Goal: Task Accomplishment & Management: Use online tool/utility

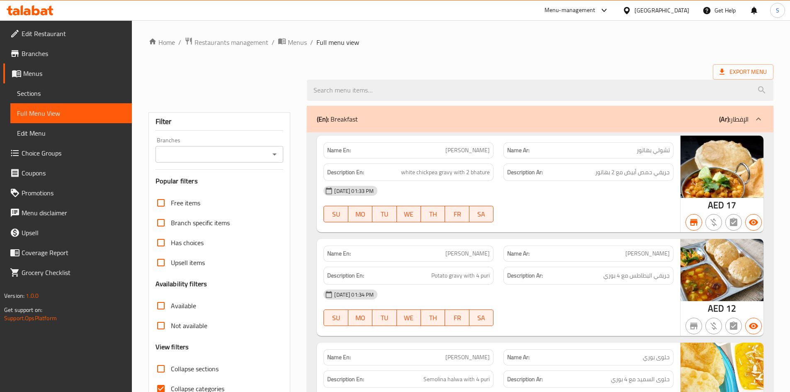
click at [49, 10] on icon at bounding box center [50, 11] width 6 height 10
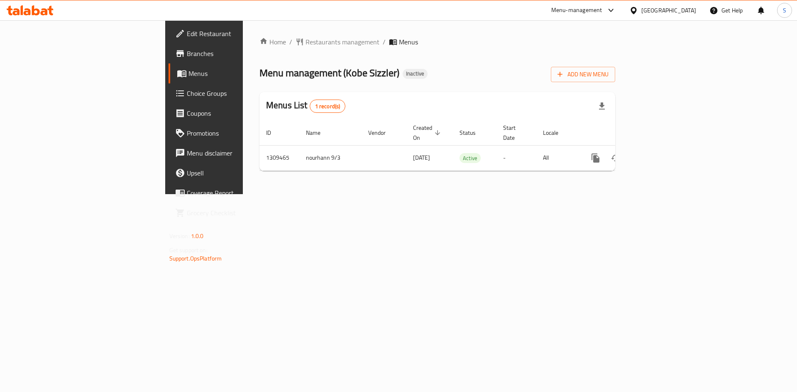
click at [18, 14] on icon at bounding box center [15, 11] width 7 height 7
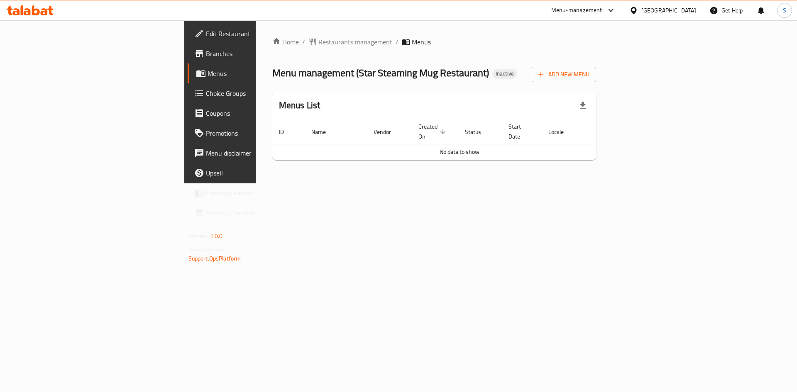
click at [40, 16] on div at bounding box center [30, 10] width 60 height 17
click at [38, 11] on icon at bounding box center [36, 10] width 8 height 10
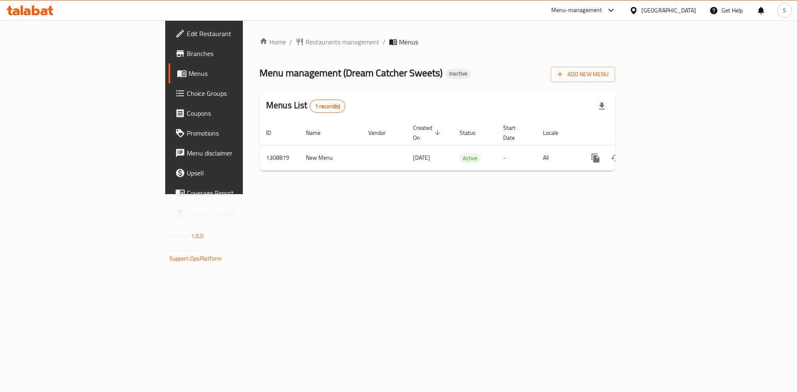
click at [50, 12] on icon at bounding box center [50, 11] width 6 height 10
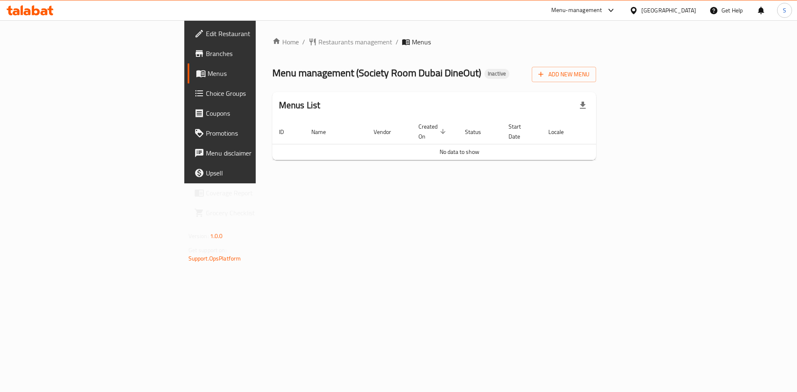
click at [47, 13] on icon at bounding box center [44, 11] width 7 height 7
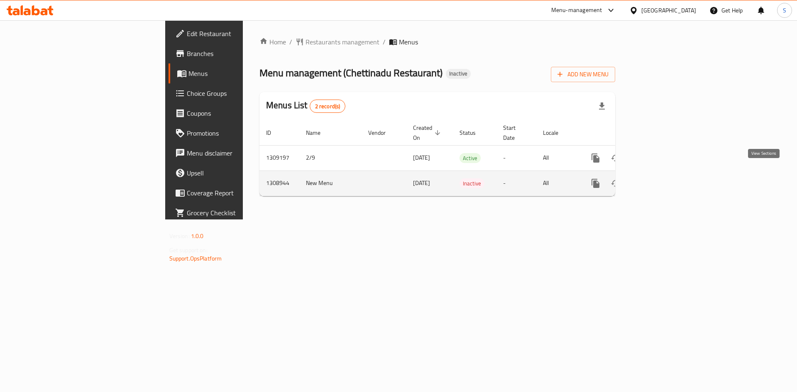
click at [665, 177] on link "enhanced table" at bounding box center [655, 183] width 20 height 20
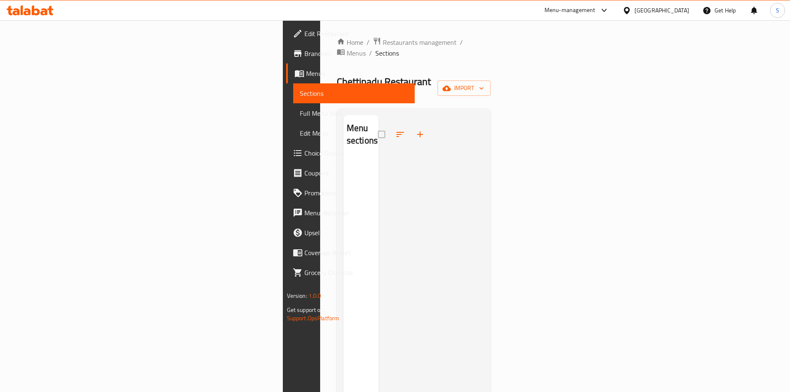
click at [45, 8] on icon at bounding box center [30, 10] width 47 height 10
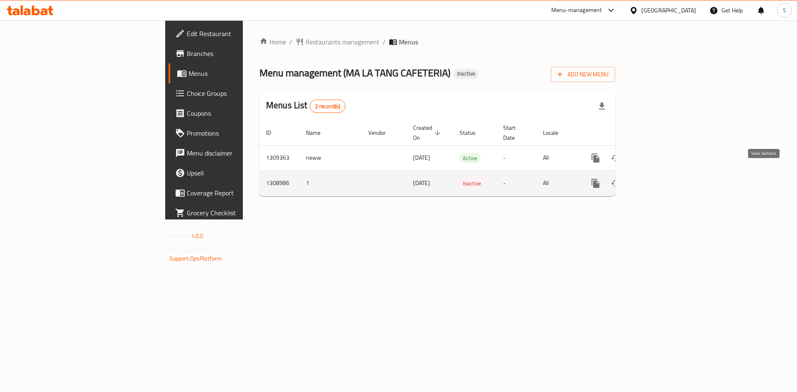
click at [660, 178] on icon "enhanced table" at bounding box center [655, 183] width 10 height 10
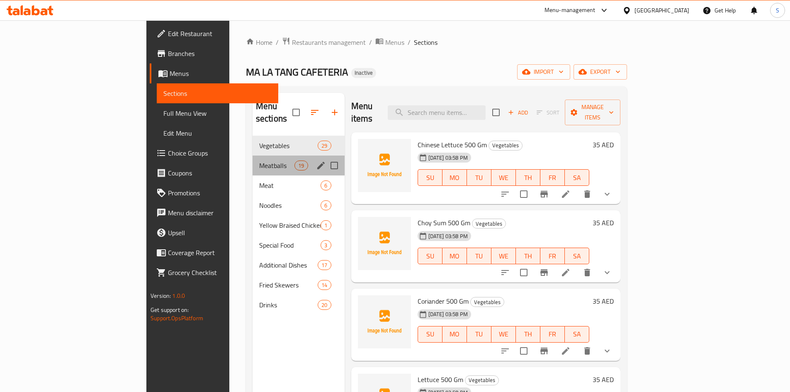
click at [253, 156] on div "Meatballs 19" at bounding box center [299, 166] width 92 height 20
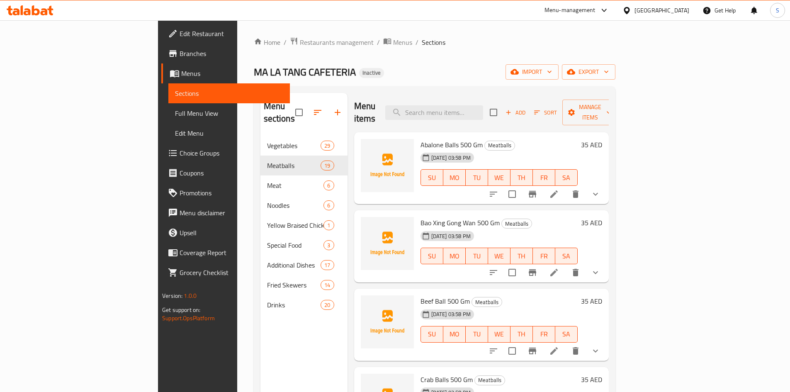
drag, startPoint x: 63, startPoint y: 108, endPoint x: 146, endPoint y: 3, distance: 134.1
click at [175, 108] on span "Full Menu View" at bounding box center [229, 113] width 108 height 10
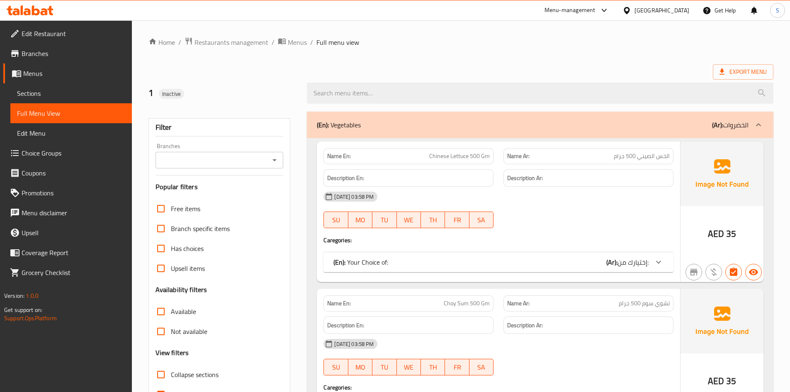
click at [20, 100] on link "Sections" at bounding box center [71, 93] width 122 height 20
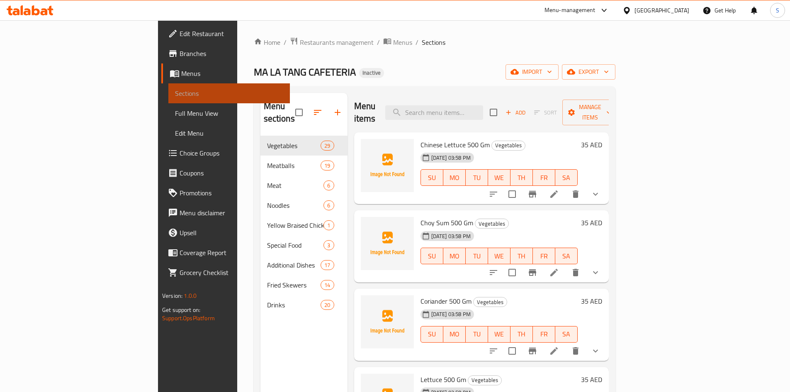
click at [175, 88] on span "Sections" at bounding box center [229, 93] width 108 height 10
click at [181, 70] on span "Menus" at bounding box center [232, 73] width 102 height 10
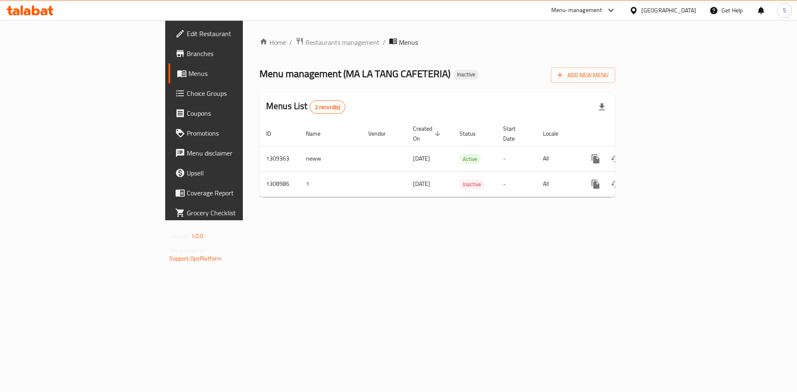
click at [50, 11] on icon at bounding box center [50, 11] width 6 height 10
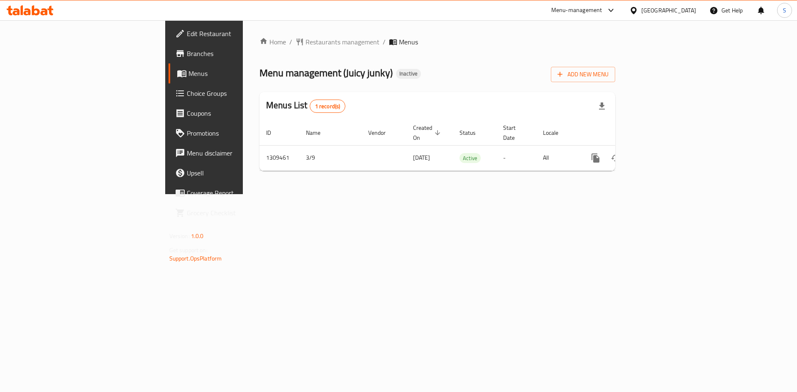
click at [673, 12] on div "[GEOGRAPHIC_DATA]" at bounding box center [668, 10] width 55 height 9
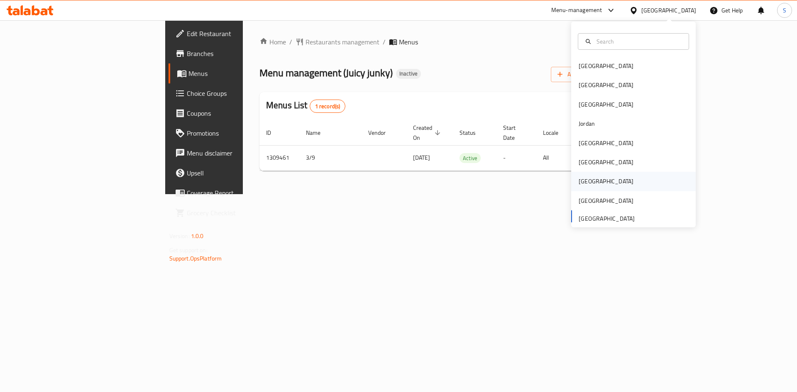
click at [578, 181] on div "[GEOGRAPHIC_DATA]" at bounding box center [605, 181] width 55 height 9
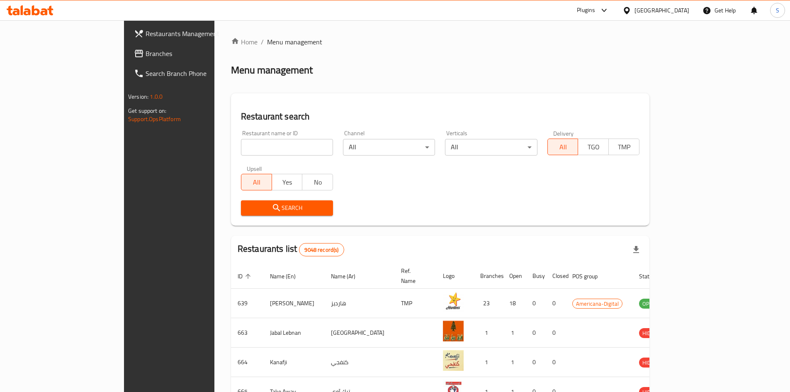
click at [127, 45] on link "Branches" at bounding box center [191, 54] width 129 height 20
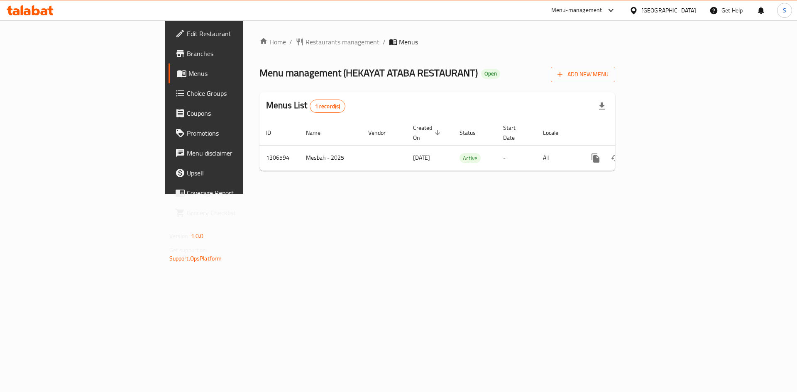
click at [35, 11] on icon at bounding box center [30, 10] width 47 height 10
click at [17, 14] on icon at bounding box center [15, 11] width 7 height 7
click at [15, 12] on icon at bounding box center [15, 11] width 7 height 7
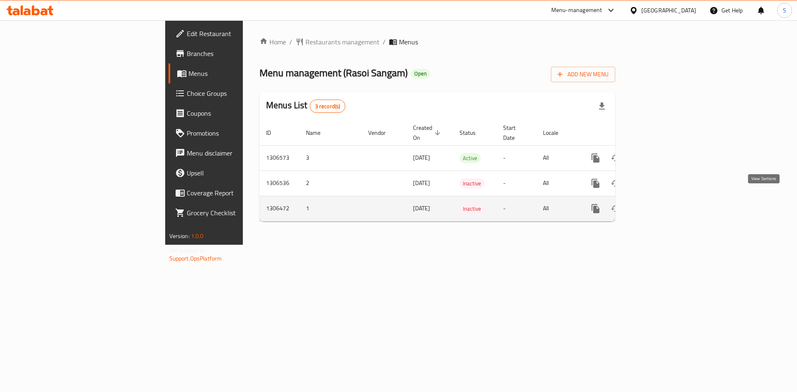
click at [660, 204] on icon "enhanced table" at bounding box center [655, 209] width 10 height 10
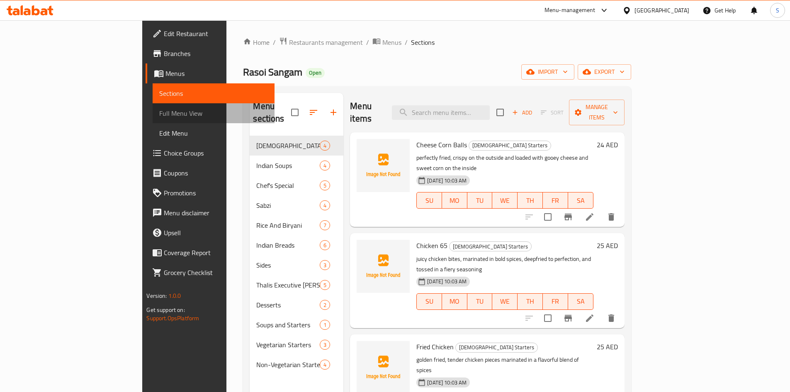
click at [159, 113] on span "Full Menu View" at bounding box center [213, 113] width 108 height 10
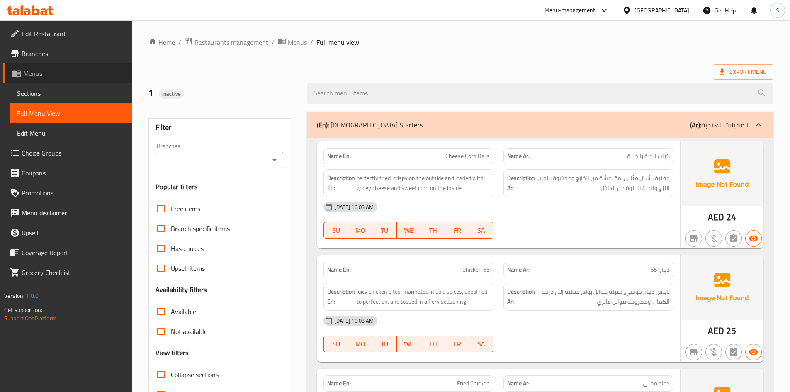
click at [49, 77] on span "Menus" at bounding box center [74, 73] width 102 height 10
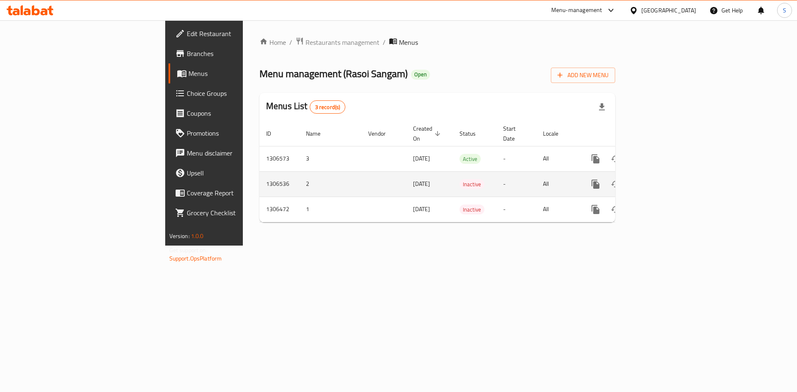
click at [672, 171] on td "enhanced table" at bounding box center [625, 183] width 93 height 25
click at [660, 179] on icon "enhanced table" at bounding box center [655, 184] width 10 height 10
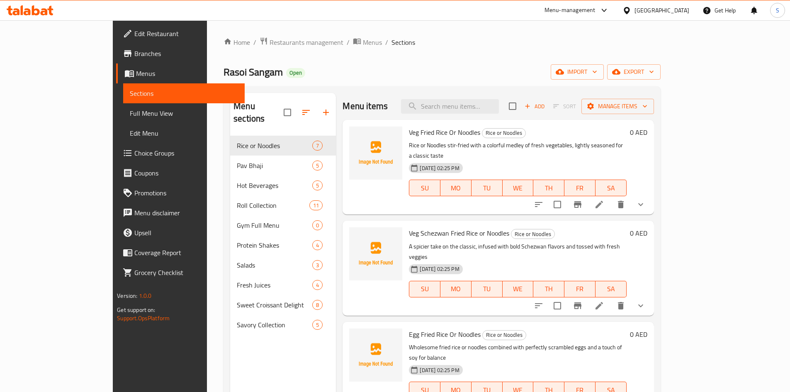
click at [56, 11] on div at bounding box center [30, 10] width 60 height 17
click at [44, 10] on icon at bounding box center [44, 11] width 7 height 7
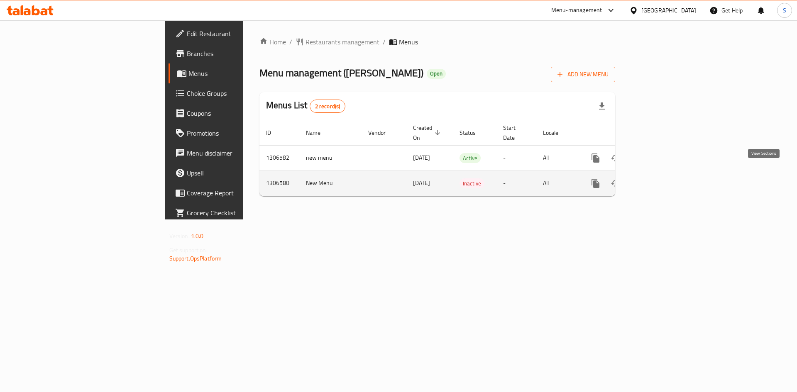
click at [659, 180] on icon "enhanced table" at bounding box center [654, 183] width 7 height 7
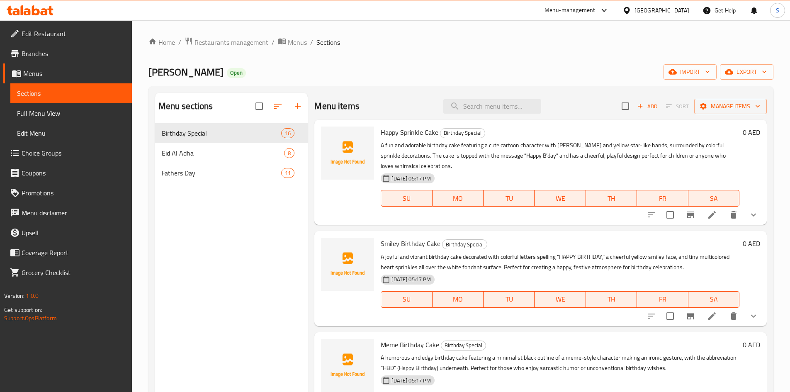
click at [88, 117] on span "Full Menu View" at bounding box center [71, 113] width 108 height 10
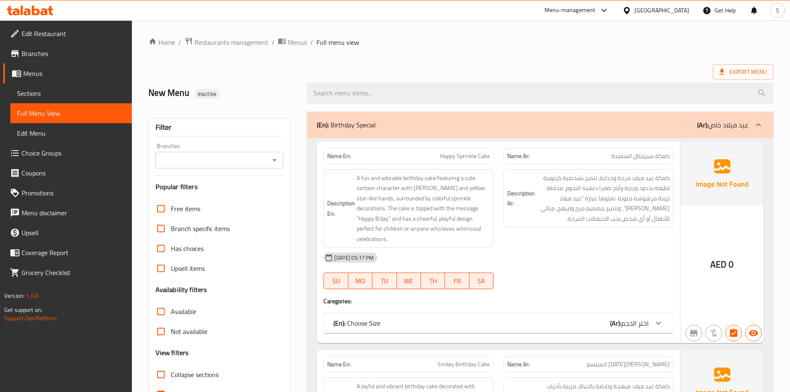
scroll to position [41, 0]
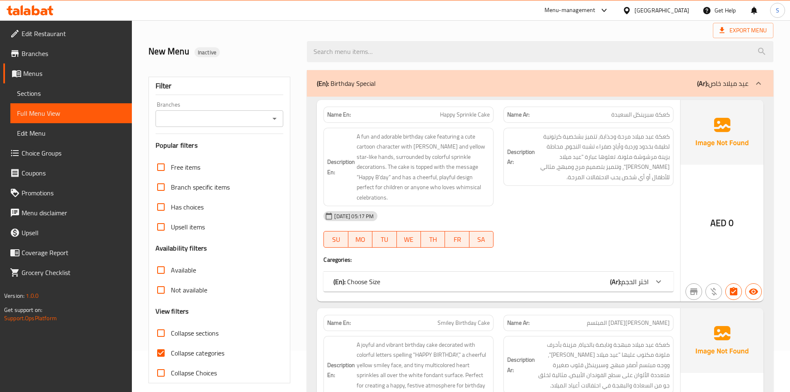
click at [330, 284] on div "(En): Choose Size (Ar): اختر الحجم" at bounding box center [499, 282] width 350 height 20
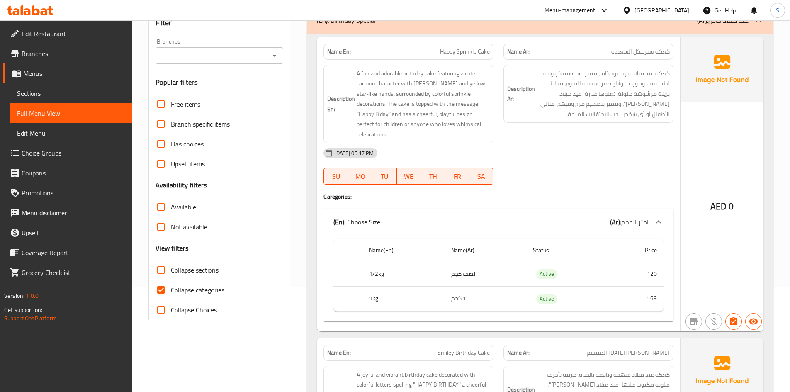
scroll to position [166, 0]
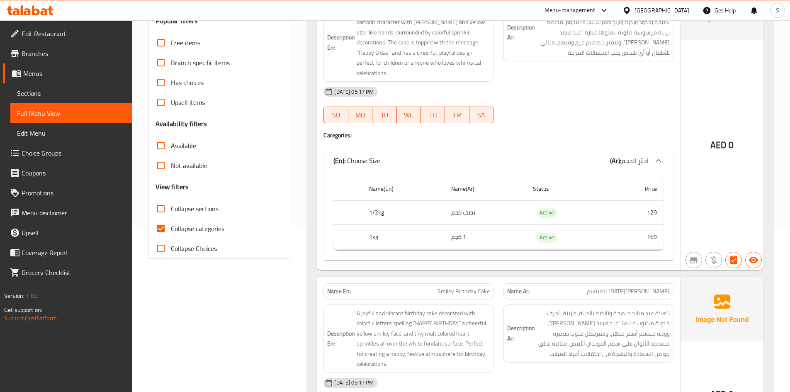
click at [31, 4] on div at bounding box center [30, 10] width 60 height 17
click at [31, 7] on icon at bounding box center [30, 10] width 47 height 10
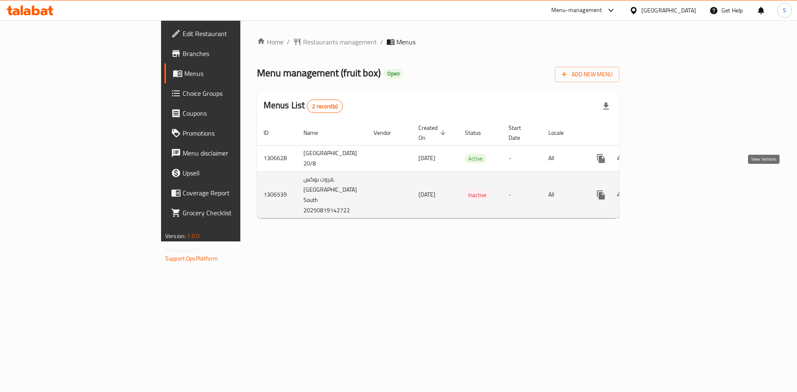
click at [670, 186] on link "enhanced table" at bounding box center [661, 195] width 20 height 20
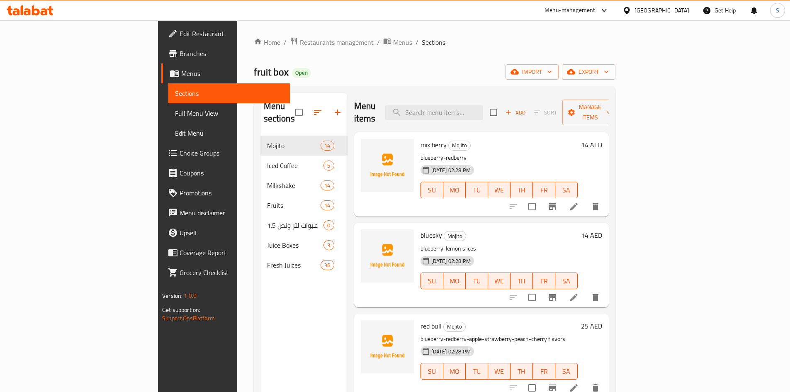
click at [175, 110] on span "Full Menu View" at bounding box center [229, 113] width 108 height 10
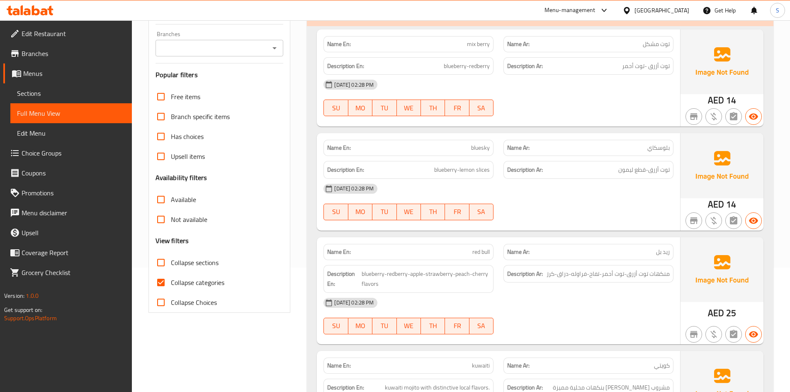
scroll to position [207, 0]
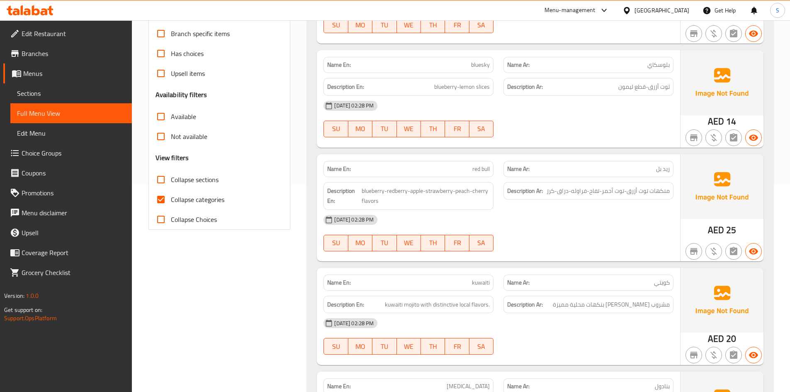
click at [152, 198] on input "Collapse categories" at bounding box center [161, 200] width 20 height 20
checkbox input "false"
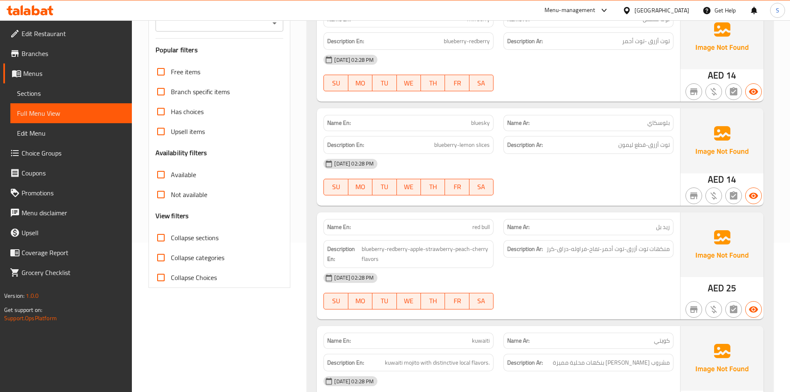
scroll to position [41, 0]
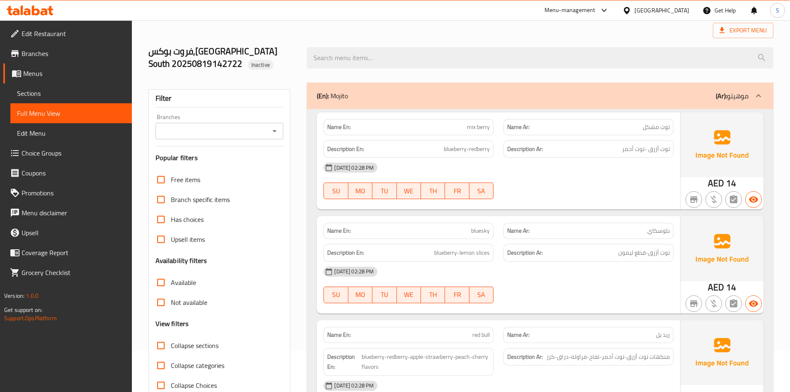
click at [100, 96] on span "Sections" at bounding box center [71, 93] width 108 height 10
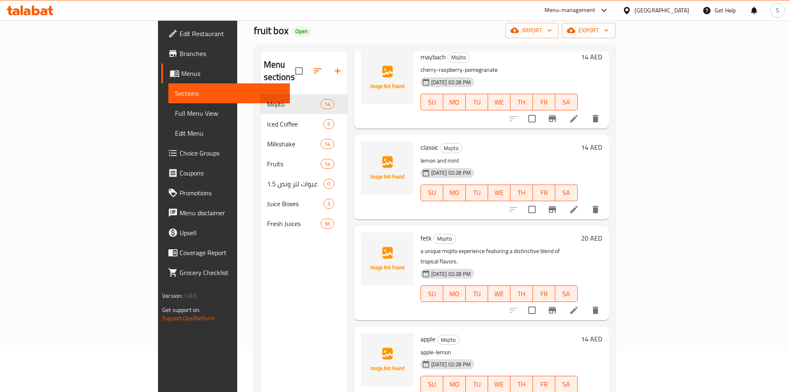
scroll to position [897, 0]
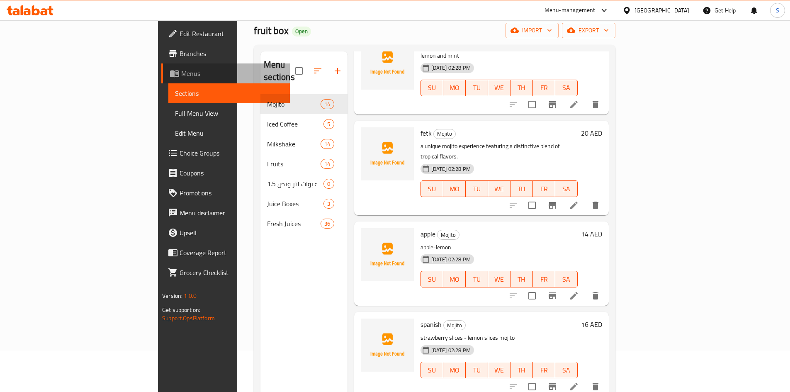
click at [161, 80] on link "Menus" at bounding box center [225, 73] width 129 height 20
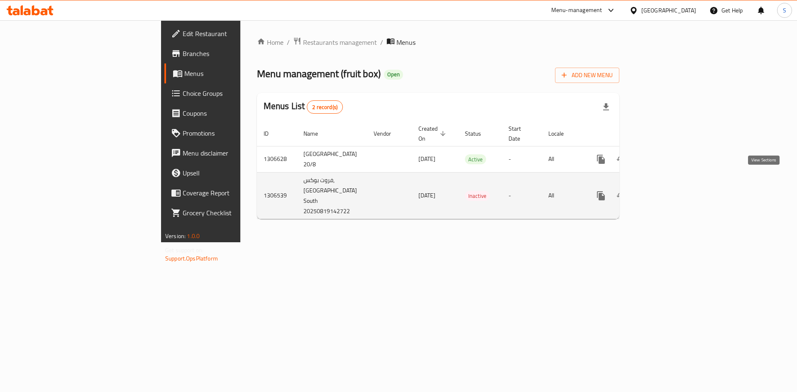
click at [670, 186] on link "enhanced table" at bounding box center [661, 196] width 20 height 20
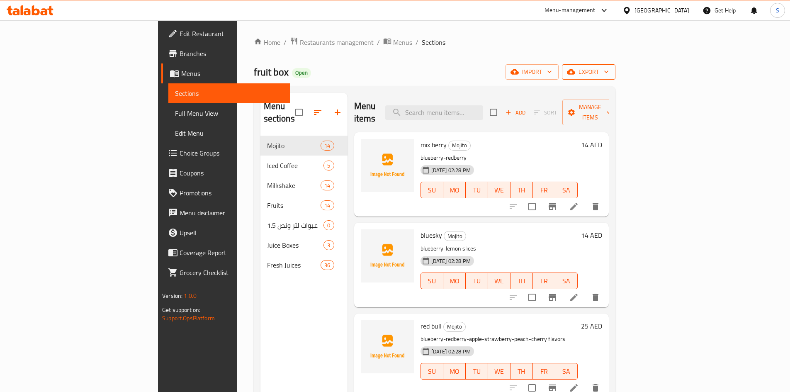
click at [609, 73] on span "export" at bounding box center [589, 72] width 40 height 10
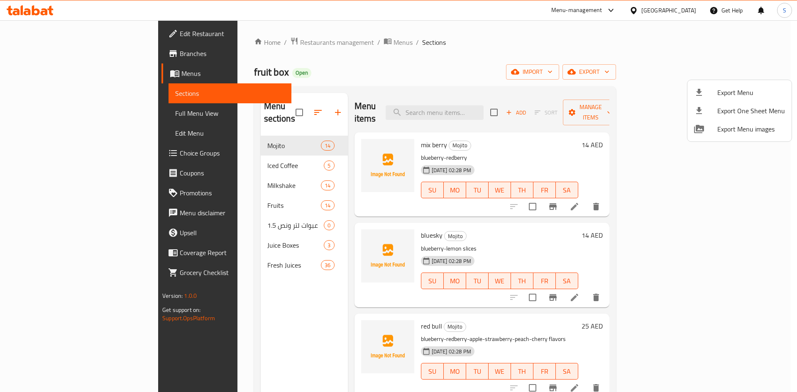
click at [735, 88] on span "Export Menu" at bounding box center [751, 93] width 68 height 10
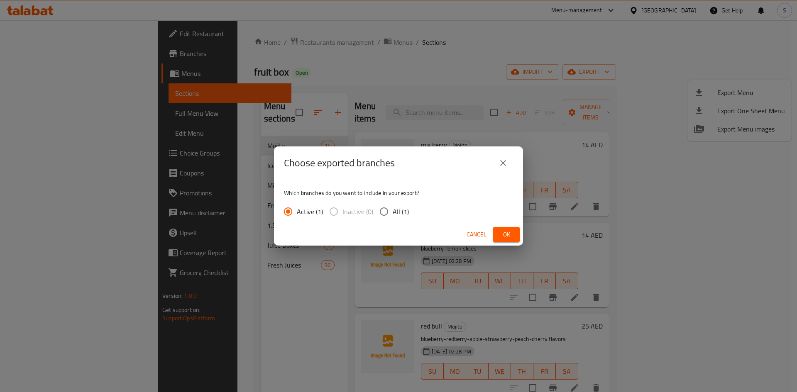
click at [395, 210] on span "All (1)" at bounding box center [400, 212] width 16 height 10
click at [392, 210] on input "All (1)" at bounding box center [383, 211] width 17 height 17
radio input "true"
click at [516, 237] on button "Ok" at bounding box center [506, 234] width 27 height 15
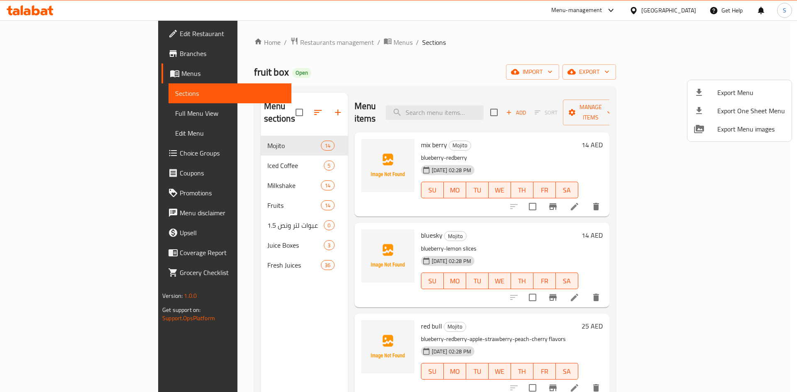
click at [79, 115] on div at bounding box center [398, 196] width 797 height 392
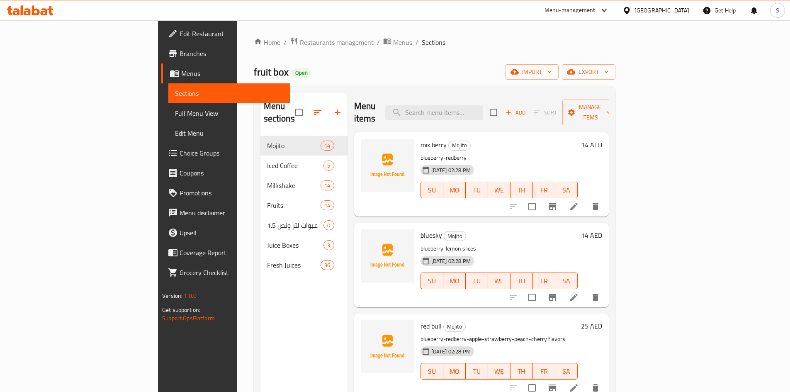
drag, startPoint x: 79, startPoint y: 115, endPoint x: 90, endPoint y: 117, distance: 10.9
click at [175, 115] on span "Full Menu View" at bounding box center [229, 113] width 108 height 10
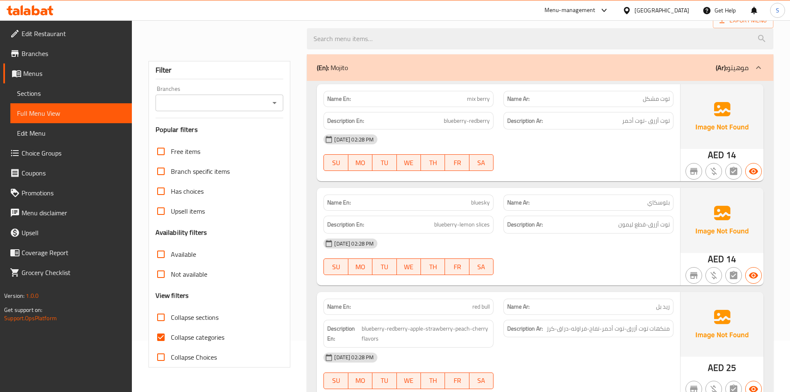
scroll to position [124, 0]
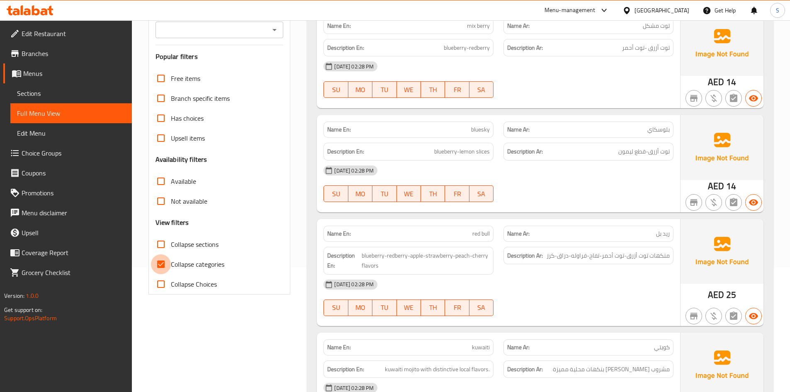
click at [158, 267] on input "Collapse categories" at bounding box center [161, 264] width 20 height 20
checkbox input "false"
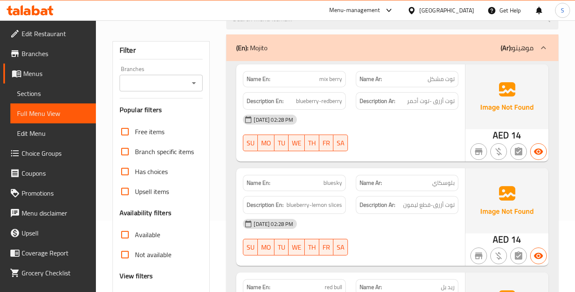
scroll to position [166, 0]
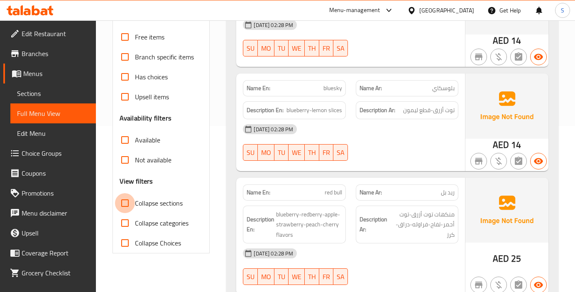
click at [133, 205] on input "Collapse sections" at bounding box center [125, 203] width 20 height 20
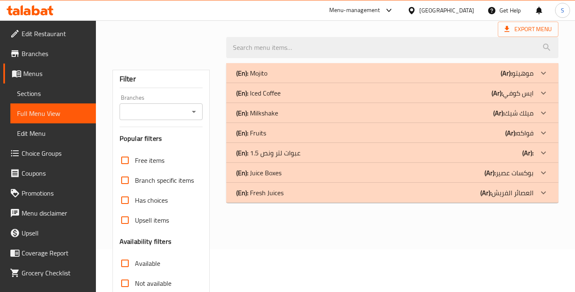
scroll to position [0, 0]
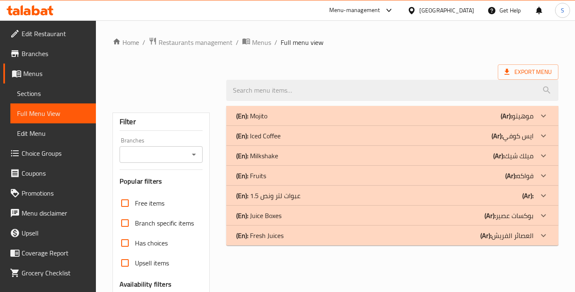
click at [449, 121] on div "(En): Fresh Juices (Ar): العصائر الفريش" at bounding box center [384, 116] width 297 height 10
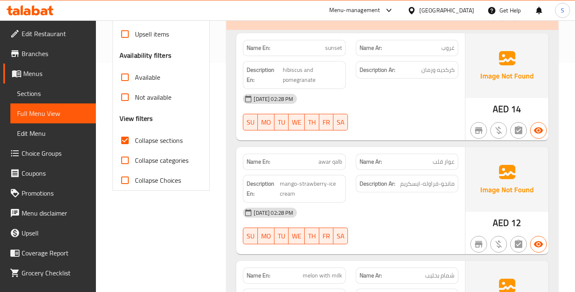
scroll to position [249, 0]
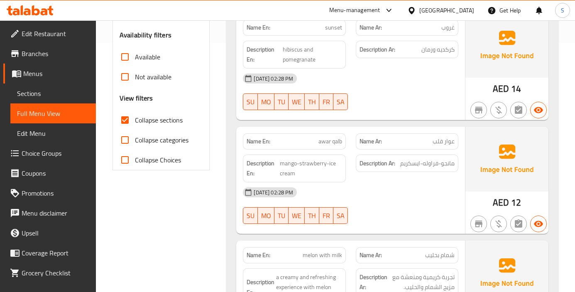
click at [415, 181] on div "Description Ar: مانجو-فراوله-ايسكريم" at bounding box center [407, 168] width 112 height 38
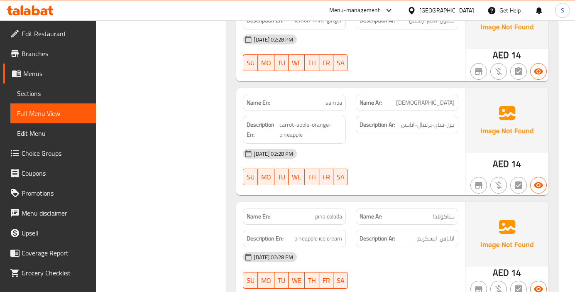
scroll to position [3222, 0]
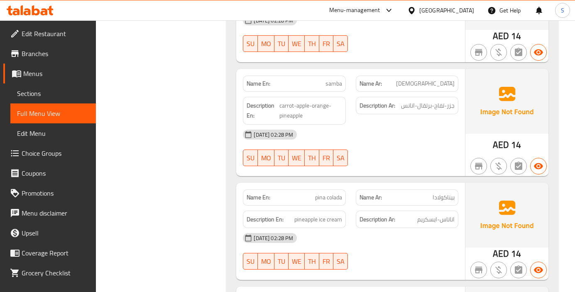
click at [420, 205] on div "Description Ar: اناناس-ايسكريم" at bounding box center [407, 219] width 112 height 28
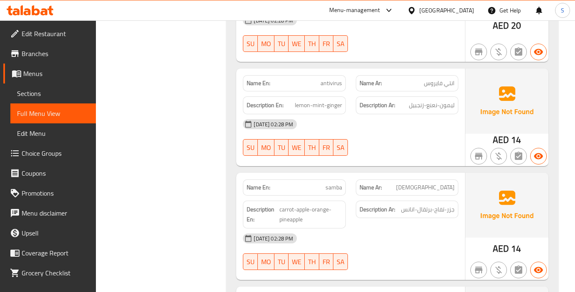
scroll to position [3160, 0]
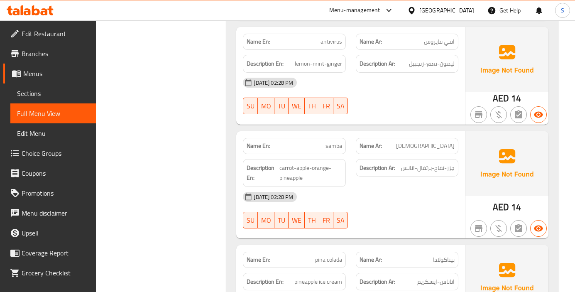
click at [406, 187] on div "[DATE] 02:28 PM" at bounding box center [350, 197] width 225 height 20
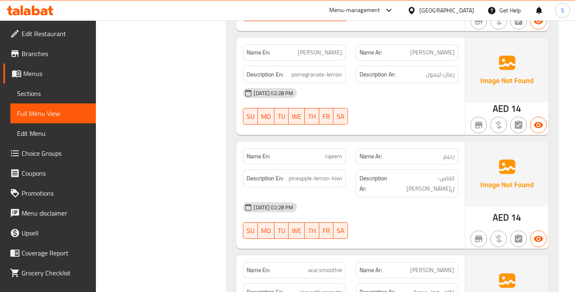
click at [379, 234] on div at bounding box center [407, 239] width 112 height 10
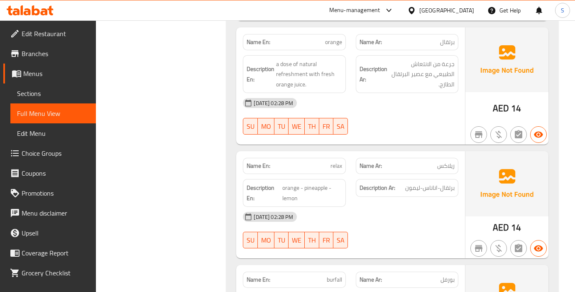
click at [436, 181] on div "Description Ar: برتقال-اناناس-ليمون" at bounding box center [407, 193] width 112 height 38
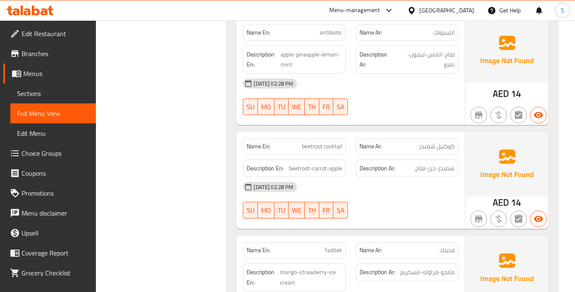
click at [428, 210] on div "[DATE] 02:28 PM SU MO TU WE TH FR SA" at bounding box center [350, 200] width 225 height 46
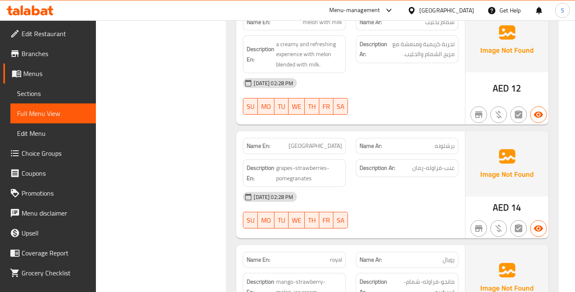
click at [449, 200] on div "[DATE] 02:28 PM" at bounding box center [350, 197] width 225 height 20
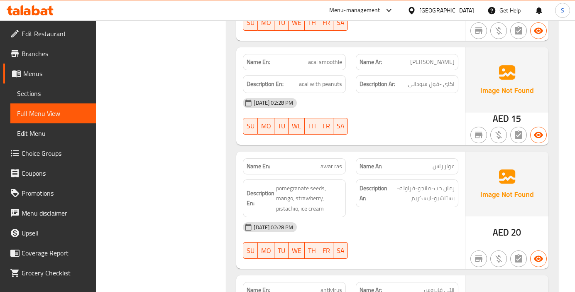
scroll to position [2955, 0]
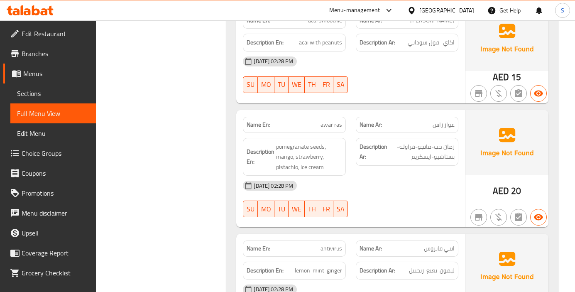
click at [444, 179] on div "[DATE] 02:28 PM SU MO TU WE TH FR SA" at bounding box center [350, 199] width 225 height 46
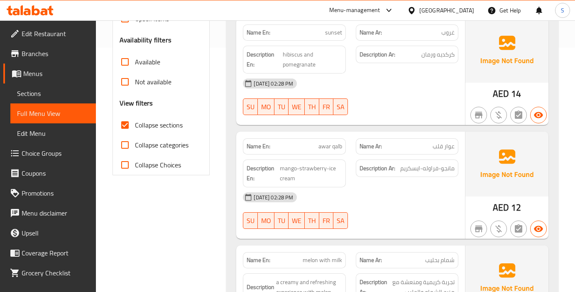
click at [385, 183] on div "Description Ar: مانجو-فراوله-ايسكريم" at bounding box center [407, 173] width 112 height 38
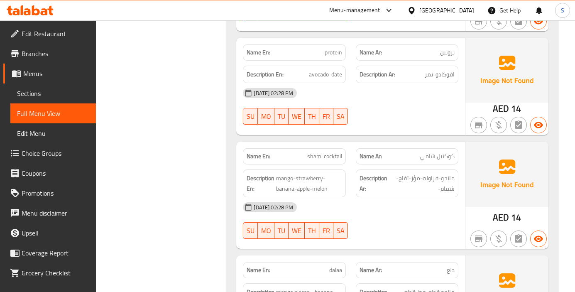
click at [408, 219] on div "[DATE] 02:28 PM SU MO TU WE TH FR SA" at bounding box center [350, 220] width 225 height 46
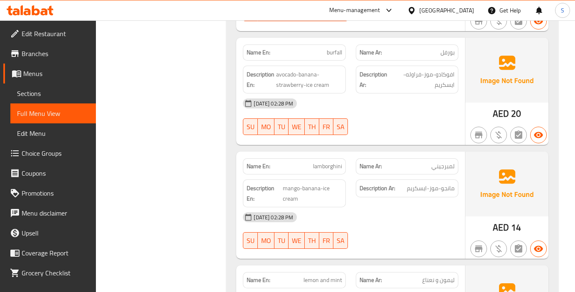
click at [440, 207] on div "[DATE] 02:28 PM" at bounding box center [350, 217] width 225 height 20
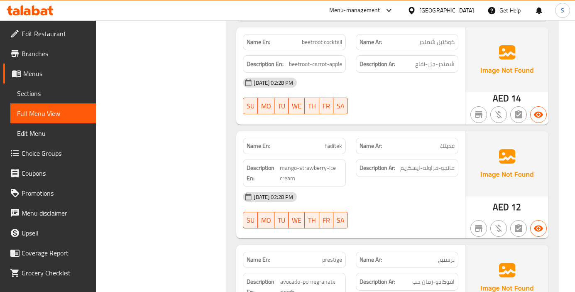
click at [427, 213] on div "[DATE] 02:28 PM SU MO TU WE TH FR SA" at bounding box center [350, 210] width 225 height 46
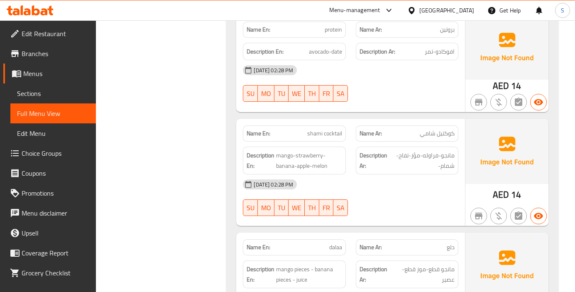
scroll to position [2936, 0]
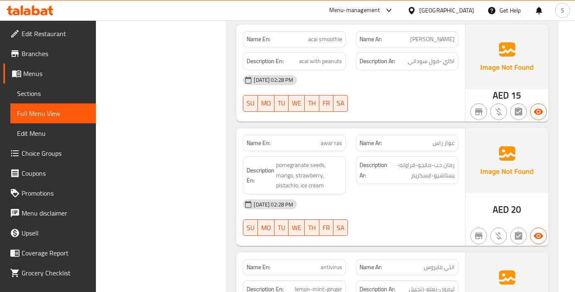
click at [367, 194] on div "[DATE] 02:28 PM" at bounding box center [350, 204] width 225 height 20
click at [433, 231] on div at bounding box center [407, 236] width 112 height 10
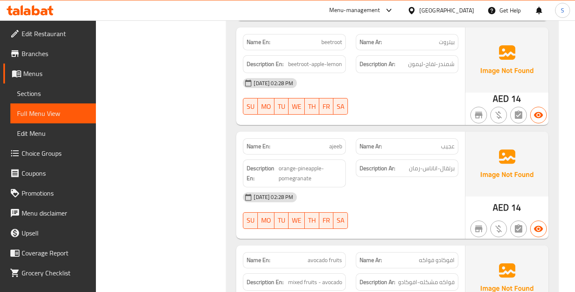
click at [423, 208] on div "[DATE] 02:28 PM SU MO TU WE TH FR SA" at bounding box center [350, 210] width 225 height 46
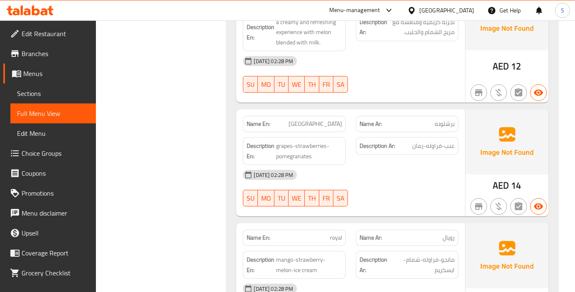
scroll to position [709, 0]
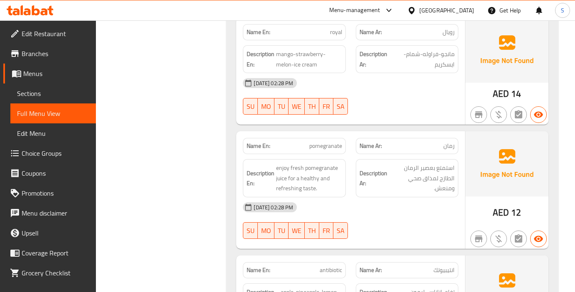
click at [336, 141] on span "pomegranate" at bounding box center [325, 145] width 33 height 9
click at [295, 149] on p "Name En: pomegranate" at bounding box center [293, 145] width 95 height 9
click at [301, 150] on p "Name En: pomegranate" at bounding box center [293, 145] width 95 height 9
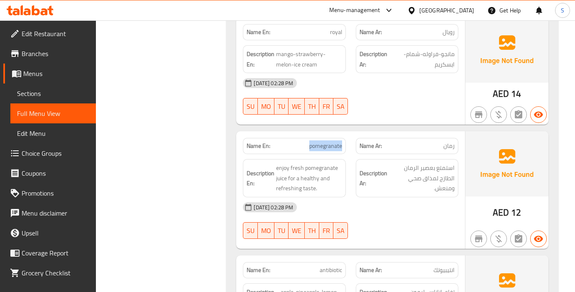
click at [301, 150] on p "Name En: pomegranate" at bounding box center [293, 145] width 95 height 9
copy span "pomegranate"
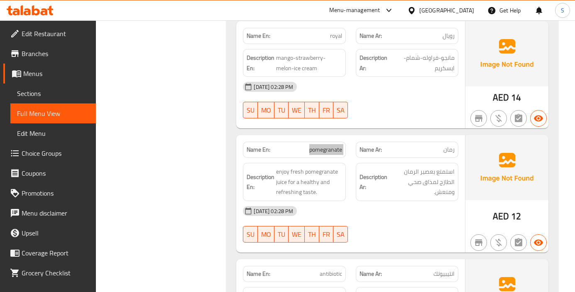
scroll to position [751, 0]
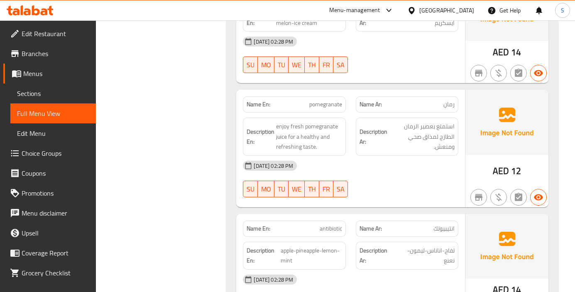
click at [407, 194] on div at bounding box center [407, 197] width 112 height 10
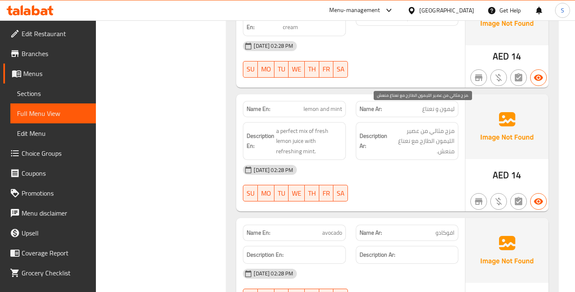
scroll to position [3996, 0]
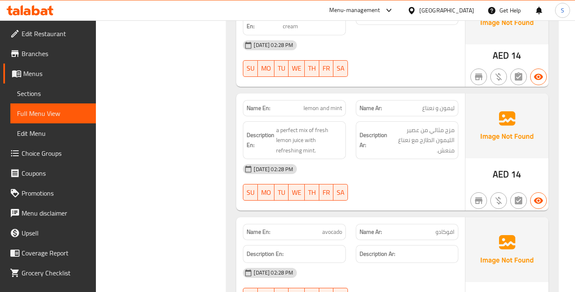
click at [327, 104] on span "lemon and mint" at bounding box center [322, 108] width 39 height 9
copy span "lemon and mint"
click at [441, 249] on h6 "Description Ar:" at bounding box center [406, 254] width 95 height 10
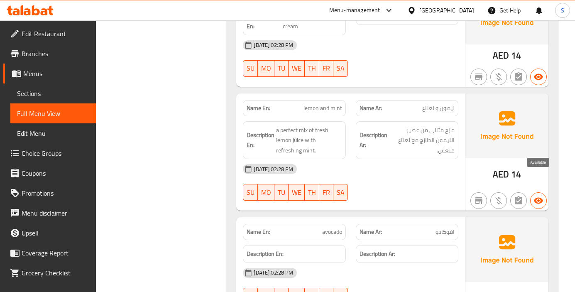
scroll to position [1278, 0]
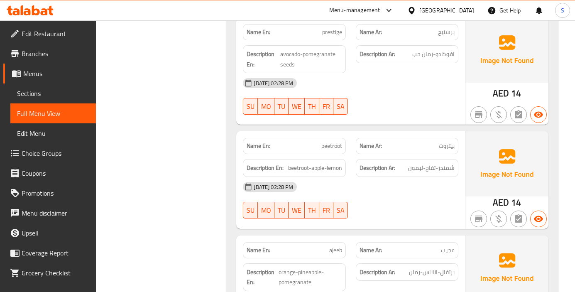
click at [445, 205] on div "[DATE] 02:28 PM SU MO TU WE TH FR SA" at bounding box center [350, 200] width 225 height 46
click at [460, 212] on div "[DATE] 02:28 PM SU MO TU WE TH FR SA" at bounding box center [350, 200] width 225 height 46
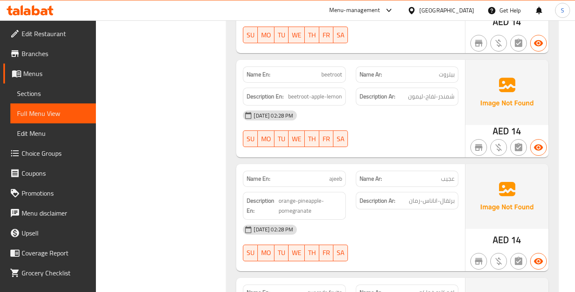
scroll to position [1361, 0]
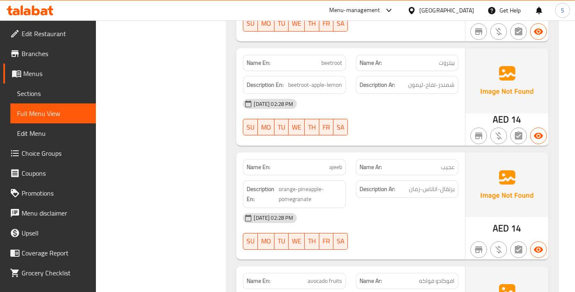
click at [404, 201] on div "Description Ar: برتقال-اناناس-رمان" at bounding box center [407, 194] width 112 height 38
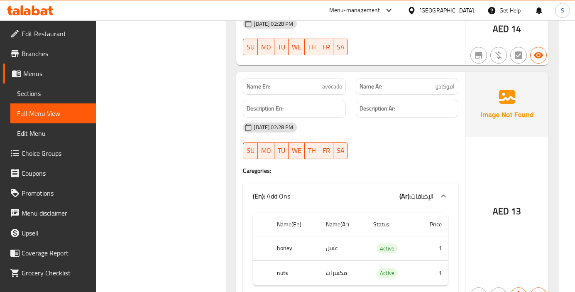
scroll to position [4145, 0]
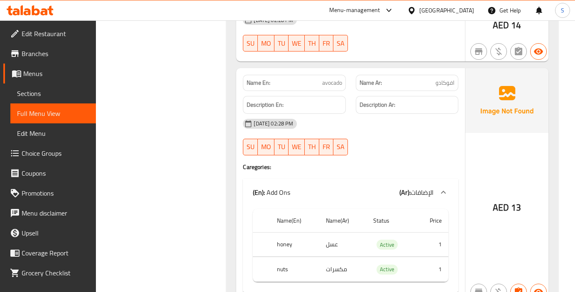
click at [326, 78] on span "avocado" at bounding box center [332, 82] width 20 height 9
copy span "avocado"
click at [395, 127] on div "[DATE] 02:28 PM SU MO TU WE TH FR SA" at bounding box center [350, 137] width 225 height 46
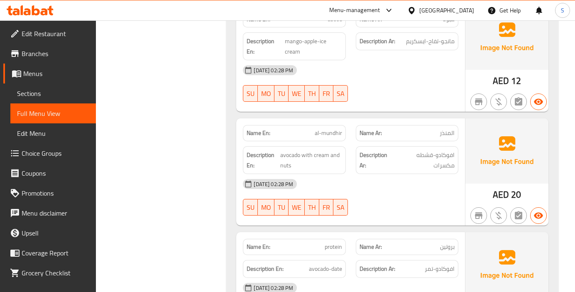
scroll to position [2076, 0]
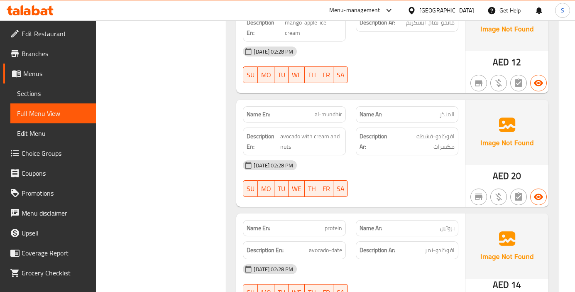
click at [441, 192] on div at bounding box center [407, 197] width 112 height 10
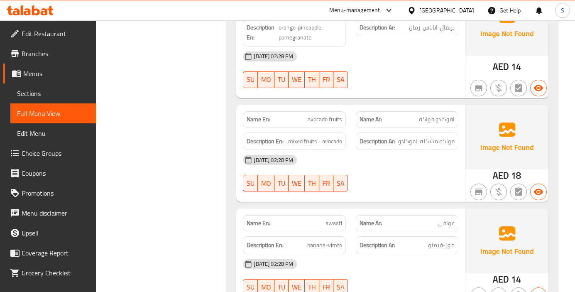
scroll to position [1537, 0]
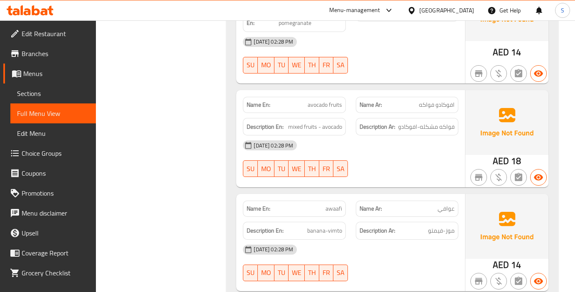
click at [425, 181] on div at bounding box center [407, 177] width 112 height 10
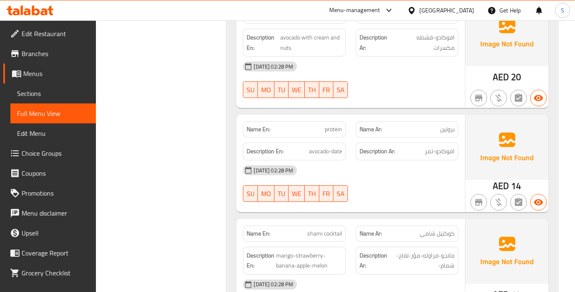
scroll to position [2189, 0]
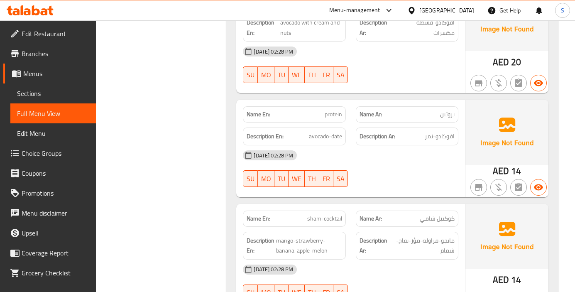
click at [453, 166] on div "[DATE] 02:28 PM SU MO TU WE TH FR SA" at bounding box center [350, 168] width 225 height 46
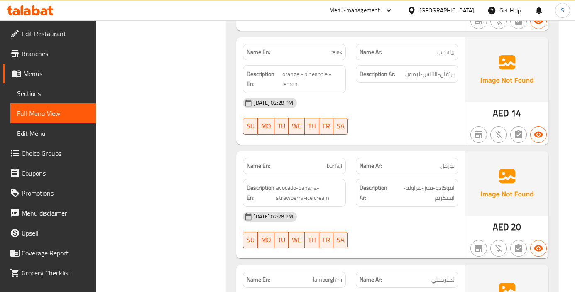
click at [439, 207] on div "[DATE] 02:28 PM" at bounding box center [350, 217] width 225 height 20
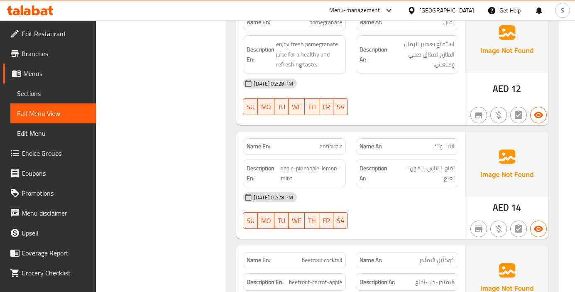
click at [402, 200] on div "[DATE] 02:28 PM" at bounding box center [350, 197] width 225 height 20
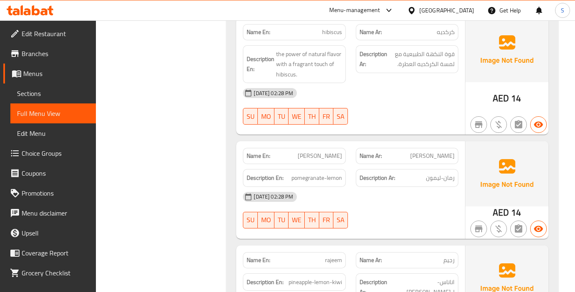
click at [444, 195] on div "[DATE] 02:28 PM" at bounding box center [350, 197] width 225 height 20
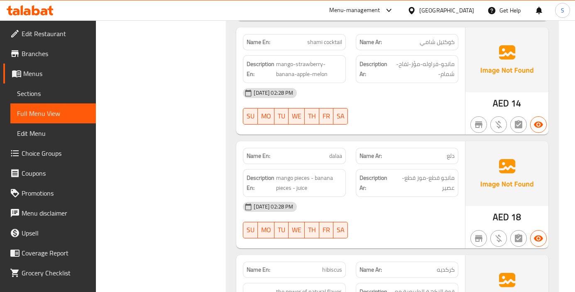
click at [427, 185] on div "Description Ar: مانجو قطع-موز قطع-عصير" at bounding box center [407, 183] width 102 height 28
click at [439, 198] on div "[DATE] 02:28 PM" at bounding box center [350, 207] width 225 height 20
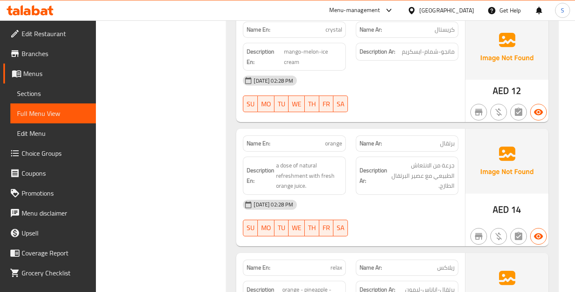
click at [332, 139] on span "orange" at bounding box center [333, 143] width 17 height 9
copy span "orange"
click at [460, 208] on div "[DATE] 02:28 PM SU MO TU WE TH FR SA" at bounding box center [350, 218] width 225 height 46
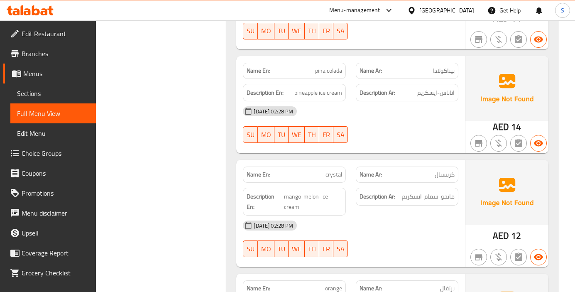
scroll to position [3371, 0]
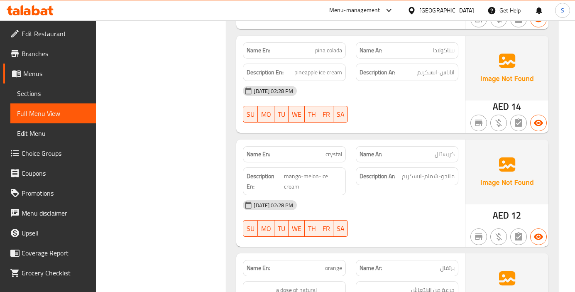
click at [431, 204] on div "[DATE] 02:28 PM SU MO TU WE TH FR SA" at bounding box center [350, 218] width 225 height 46
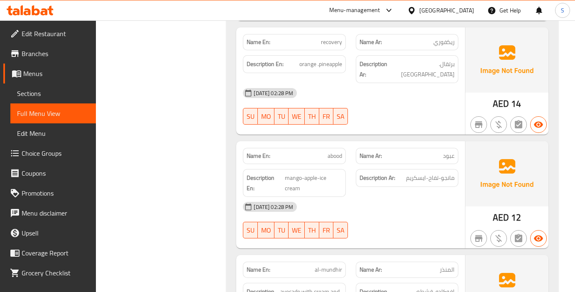
click at [389, 199] on div "[DATE] 02:28 PM" at bounding box center [350, 207] width 225 height 20
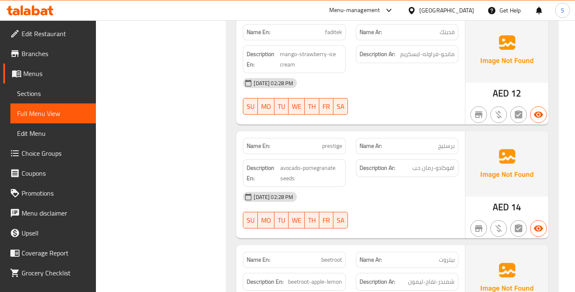
click at [390, 197] on div "[DATE] 02:28 PM" at bounding box center [350, 197] width 225 height 20
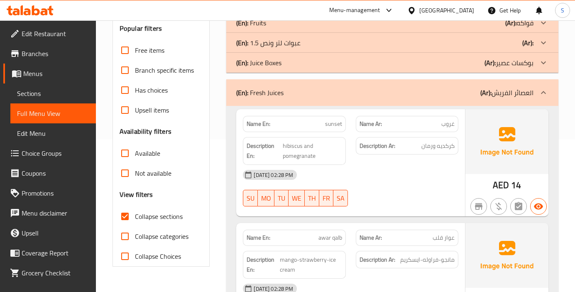
scroll to position [2479, 0]
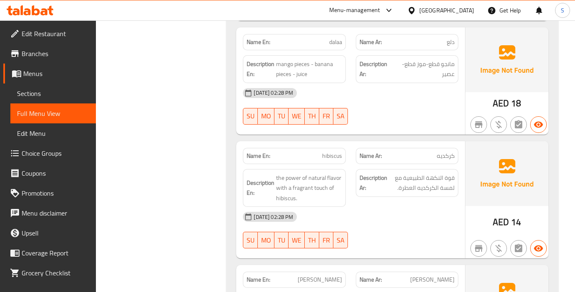
click at [334, 151] on span "hibiscus" at bounding box center [332, 155] width 20 height 9
copy span "hibiscus"
click at [449, 219] on div "[DATE] 02:28 PM SU MO TU WE TH FR SA" at bounding box center [350, 230] width 225 height 46
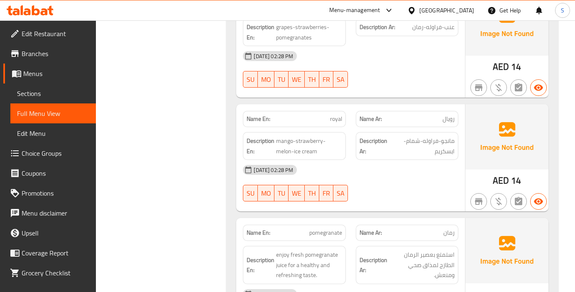
scroll to position [637, 0]
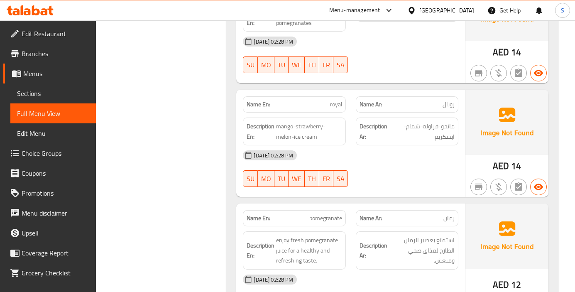
click at [457, 180] on div "[DATE] 02:28 PM SU MO TU WE TH FR SA" at bounding box center [350, 168] width 225 height 46
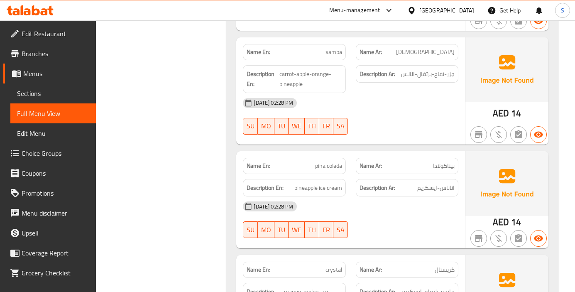
click at [451, 199] on div "[DATE] 02:28 PM SU MO TU WE TH FR SA" at bounding box center [350, 219] width 225 height 46
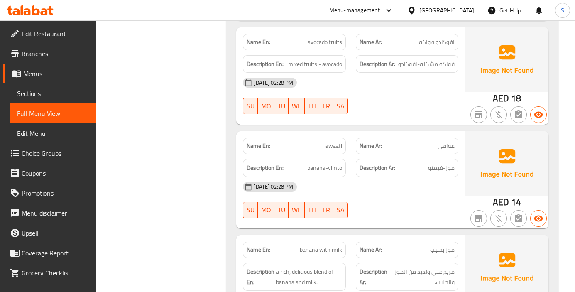
click at [413, 195] on div "[DATE] 02:28 PM" at bounding box center [350, 187] width 225 height 20
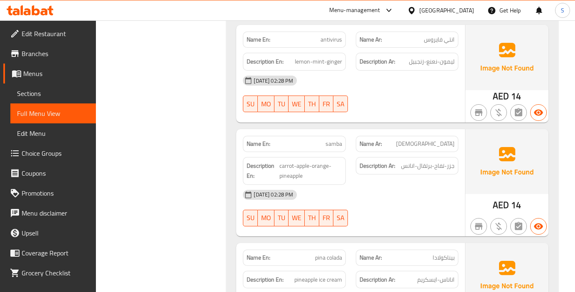
scroll to position [3474, 0]
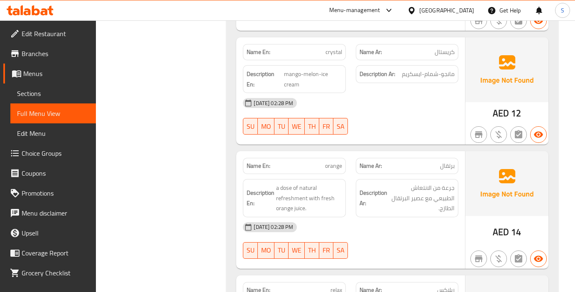
click at [414, 254] on div at bounding box center [407, 259] width 112 height 10
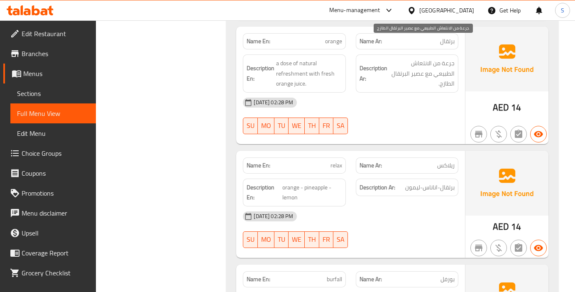
scroll to position [3681, 0]
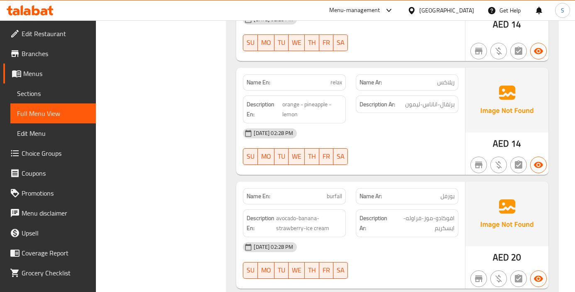
click at [418, 217] on div "Description Ar: افوكادو-موز-فراوله-ايسكريم" at bounding box center [407, 223] width 102 height 28
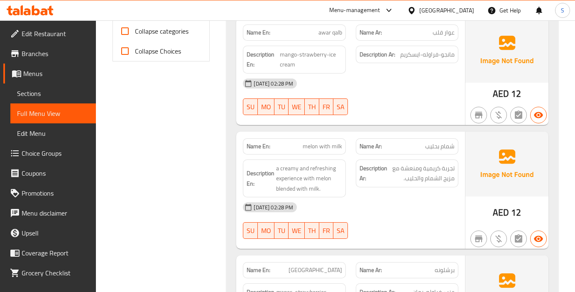
click at [318, 138] on div "Name En: melon with milk" at bounding box center [294, 146] width 102 height 16
copy span "melon with milk"
click at [448, 232] on div "[DATE] 02:28 PM SU MO TU WE TH FR SA" at bounding box center [350, 220] width 225 height 46
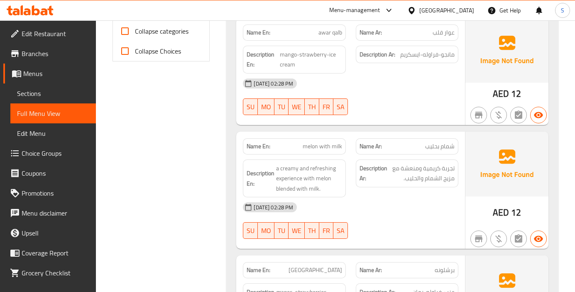
scroll to position [1703, 0]
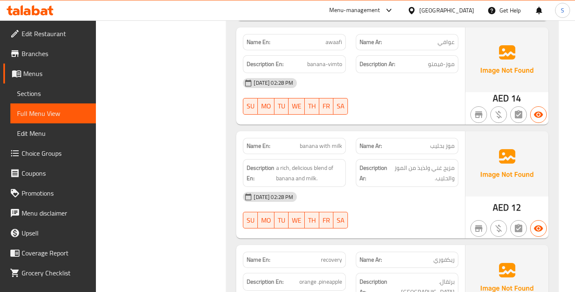
click at [329, 145] on span "banana with milk" at bounding box center [321, 145] width 42 height 9
copy span "banana with milk"
click at [372, 180] on strong "Description Ar:" at bounding box center [373, 173] width 29 height 20
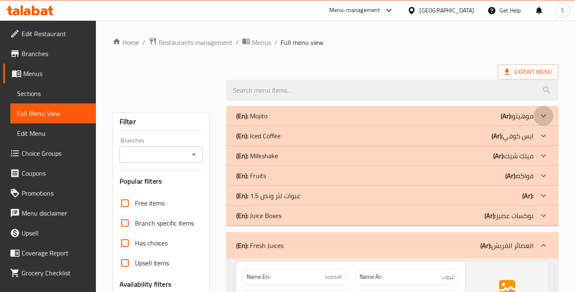
click at [538, 112] on icon at bounding box center [543, 116] width 10 height 10
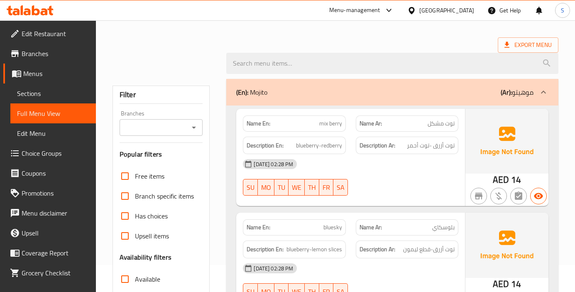
scroll to position [41, 0]
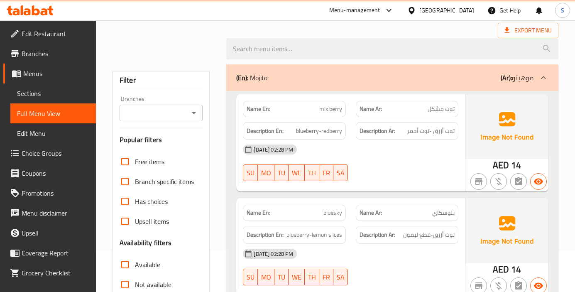
click at [432, 161] on div "[DATE] 02:28 PM SU MO TU WE TH FR SA" at bounding box center [350, 162] width 225 height 46
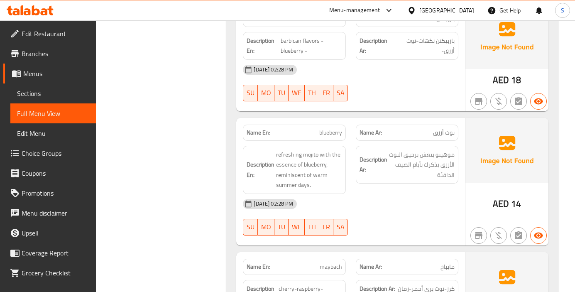
scroll to position [830, 0]
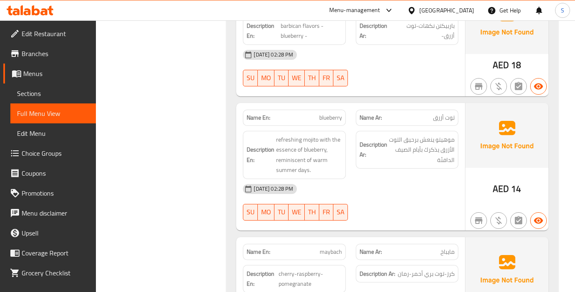
click at [327, 113] on span "blueberry" at bounding box center [330, 117] width 23 height 9
click at [422, 183] on div "[DATE] 02:28 PM" at bounding box center [350, 189] width 225 height 20
click at [320, 115] on div "Name En: blueberry" at bounding box center [294, 118] width 102 height 16
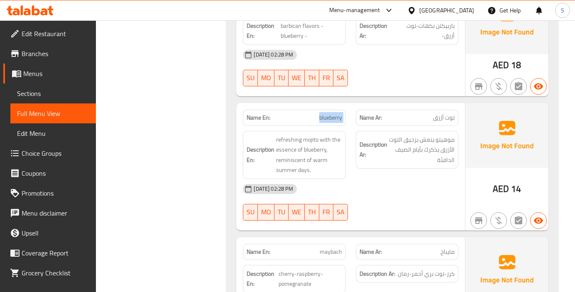
click at [320, 115] on div "Name En: blueberry" at bounding box center [294, 118] width 102 height 16
copy span "blueberry"
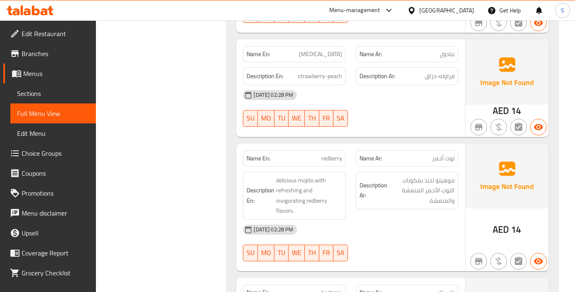
scroll to position [539, 0]
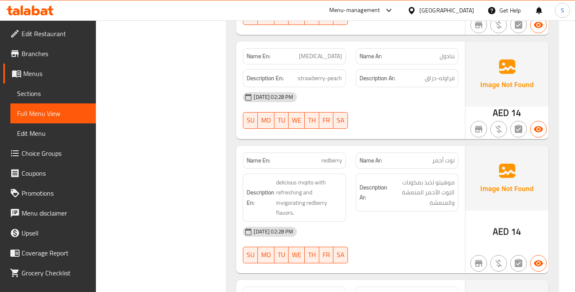
click at [331, 163] on span "redberry" at bounding box center [331, 160] width 21 height 9
copy span "redberry"
click at [422, 202] on span "موهيتو لذيذ بمكونات التوت الأحمر المنعشة والمنعشة" at bounding box center [422, 192] width 66 height 31
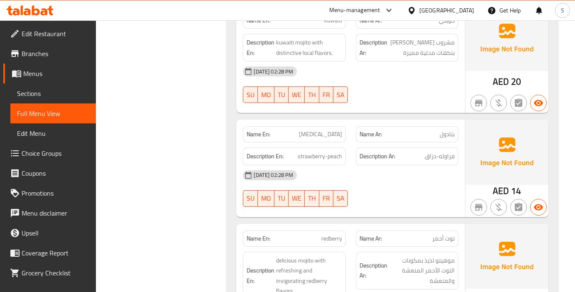
scroll to position [456, 0]
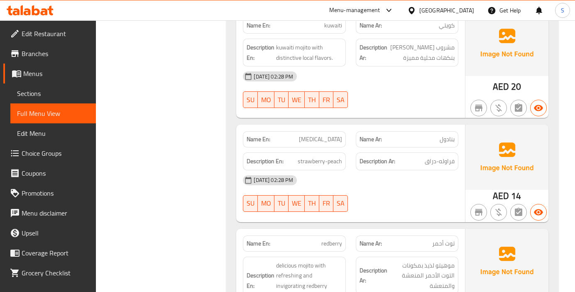
click at [377, 189] on div "[DATE] 02:28 PM" at bounding box center [350, 180] width 225 height 20
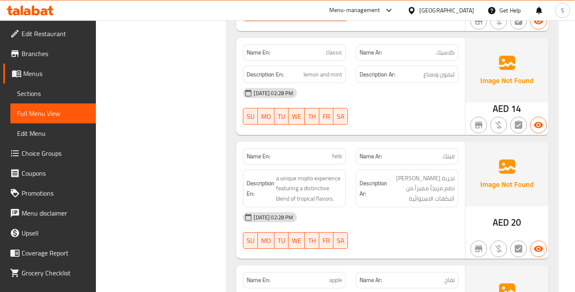
click at [348, 89] on div "[DATE] 02:28 PM" at bounding box center [350, 93] width 225 height 20
click at [318, 152] on p "Name En: fetk" at bounding box center [293, 156] width 95 height 9
copy span "fetk"
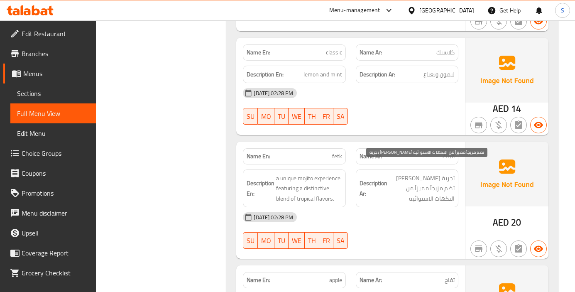
click at [424, 173] on span "تجربة [PERSON_NAME] تضم مزيجاً مميزاً من النكهات الاستوائية" at bounding box center [422, 188] width 66 height 31
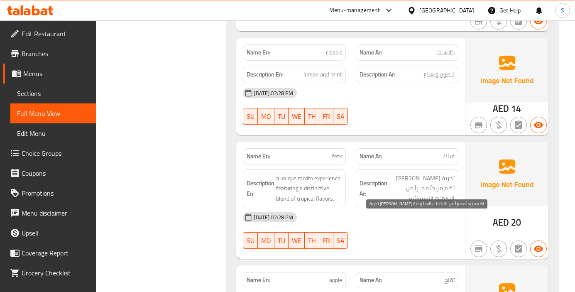
scroll to position [2774, 0]
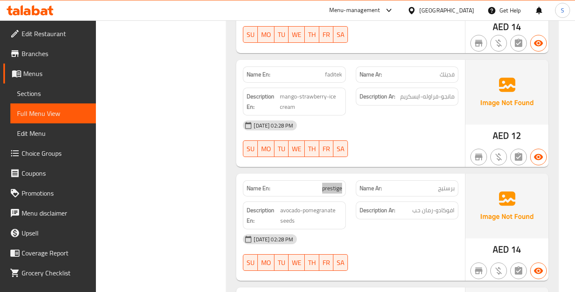
scroll to position [2733, 0]
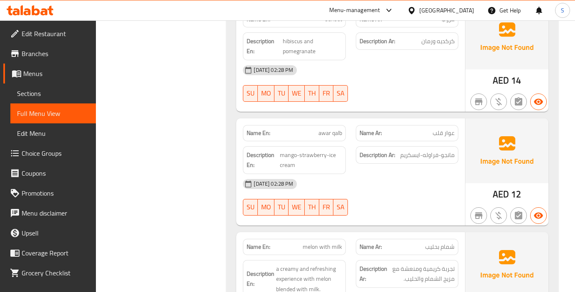
scroll to position [1742, 0]
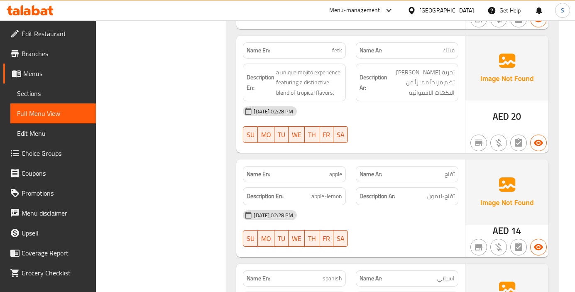
scroll to position [1124, 0]
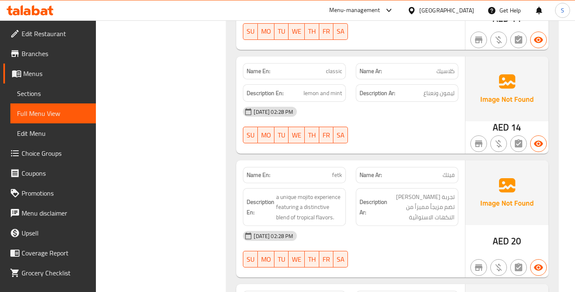
click at [408, 122] on div "[DATE] 02:28 PM SU MO TU WE TH FR SA" at bounding box center [350, 125] width 225 height 46
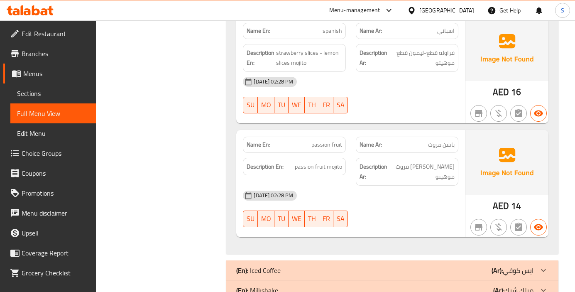
scroll to position [1497, 0]
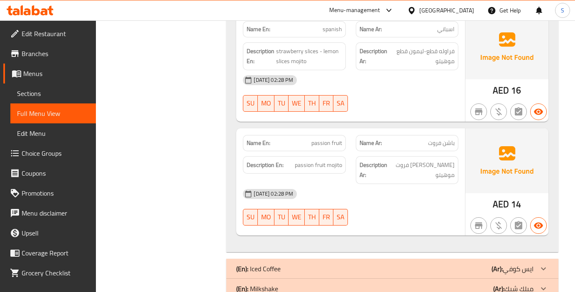
click at [417, 193] on div "[DATE] 02:28 PM SU MO TU WE TH FR SA" at bounding box center [350, 207] width 225 height 46
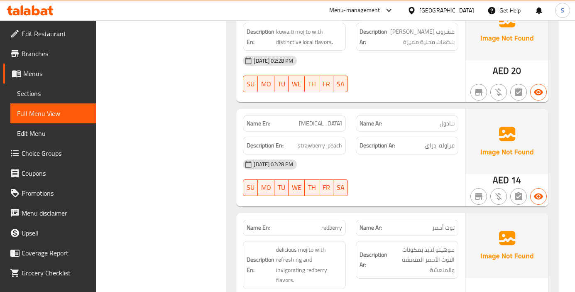
scroll to position [491, 0]
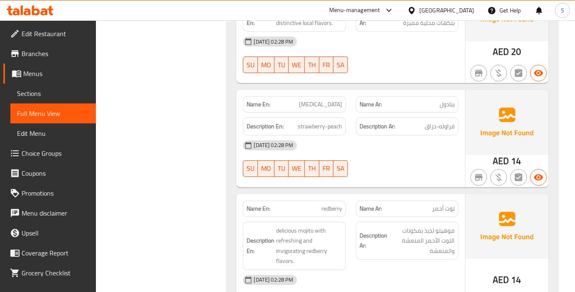
click at [445, 180] on div at bounding box center [407, 177] width 112 height 10
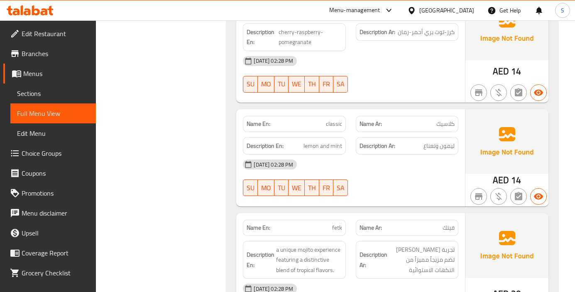
scroll to position [1122, 0]
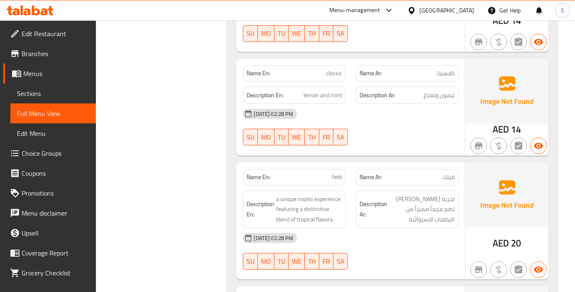
click at [447, 194] on span "تجربة [PERSON_NAME] تضم مزيجاً مميزاً من النكهات الاستوائية" at bounding box center [422, 209] width 66 height 31
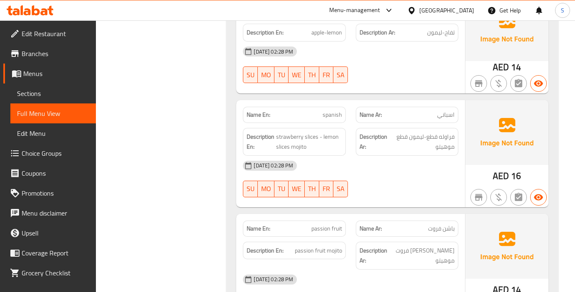
scroll to position [1453, 0]
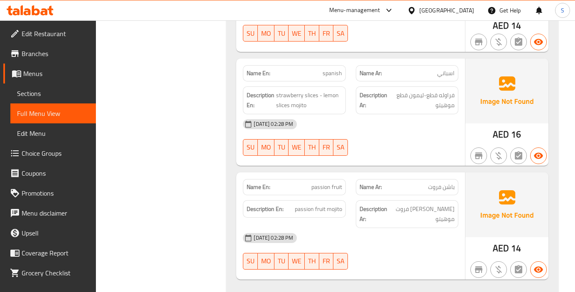
click at [346, 195] on div "Description En: passion fruit mojito" at bounding box center [294, 214] width 112 height 38
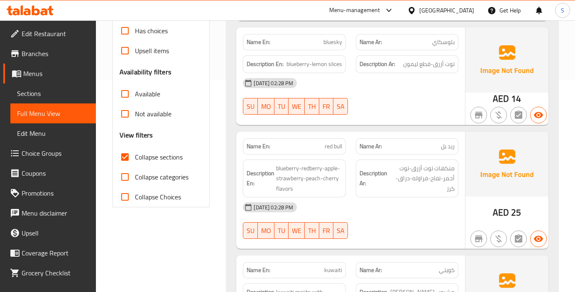
click at [335, 146] on span "red bull" at bounding box center [332, 146] width 17 height 9
click at [417, 188] on div "Description Ar: منكهات توت أزرق-توت أحمر-تفاح-فراوله-دراق-كرز" at bounding box center [407, 178] width 112 height 48
click at [458, 195] on div "Description Ar: منكهات توت أزرق-توت أحمر-تفاح-فراوله-دراق-كرز" at bounding box center [407, 178] width 112 height 48
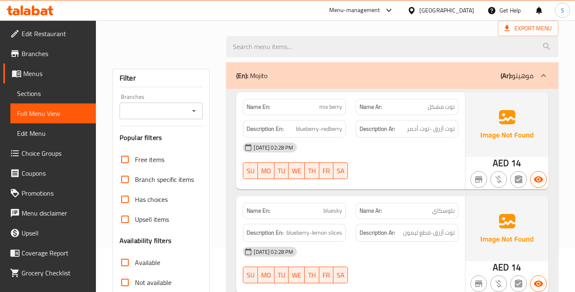
scroll to position [0, 0]
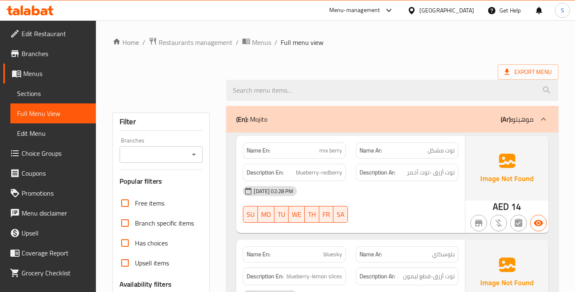
click at [436, 227] on div at bounding box center [407, 222] width 112 height 10
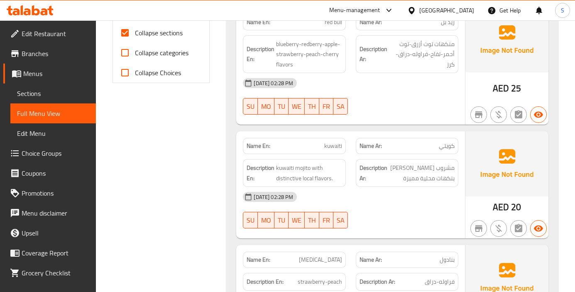
click at [345, 147] on div "Name En: kuwaiti" at bounding box center [294, 146] width 102 height 16
click at [313, 147] on p "Name En: kuwaiti" at bounding box center [293, 145] width 95 height 9
click at [380, 180] on strong "Description Ar:" at bounding box center [373, 173] width 28 height 20
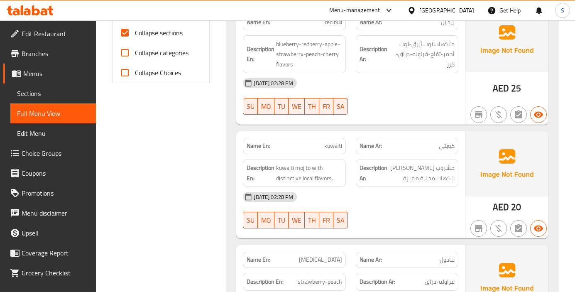
scroll to position [108, 0]
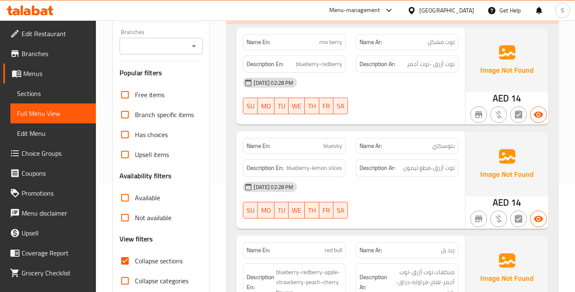
click at [447, 202] on div "[DATE] 02:28 PM SU MO TU WE TH FR SA" at bounding box center [350, 200] width 225 height 46
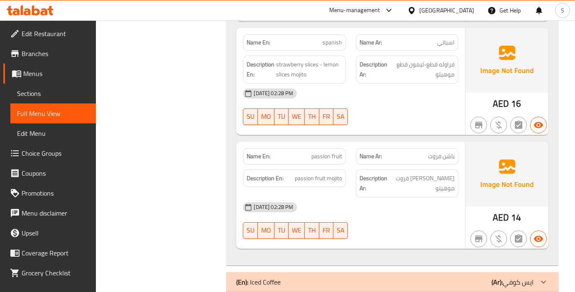
click at [440, 197] on div "[DATE] 02:28 PM" at bounding box center [350, 207] width 225 height 20
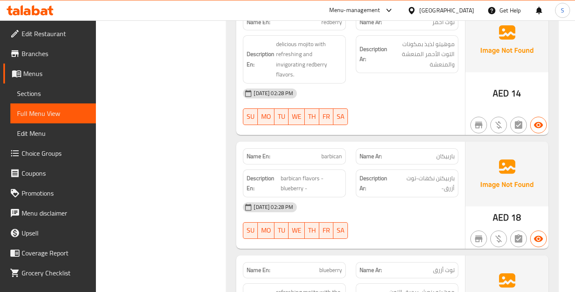
click at [444, 214] on div "[DATE] 02:28 PM SU MO TU WE TH FR SA" at bounding box center [350, 220] width 225 height 46
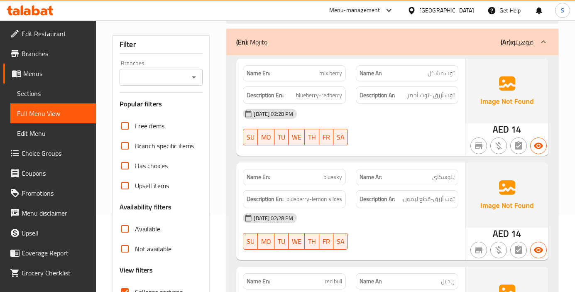
scroll to position [0, 0]
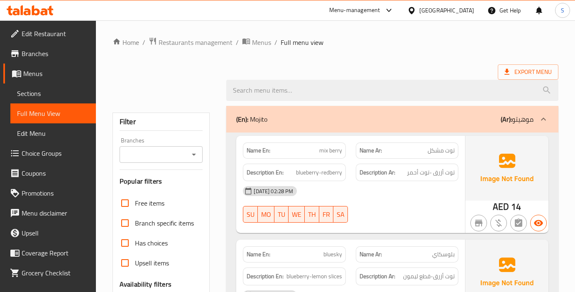
click at [509, 112] on div "(En): Mojito (Ar): موهيتو" at bounding box center [392, 119] width 332 height 27
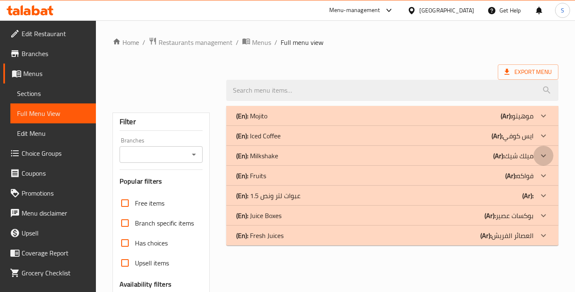
click at [543, 117] on icon at bounding box center [543, 116] width 5 height 3
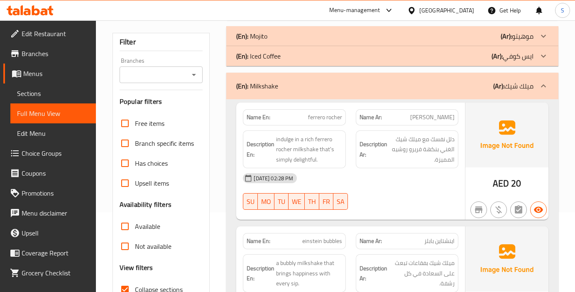
scroll to position [83, 0]
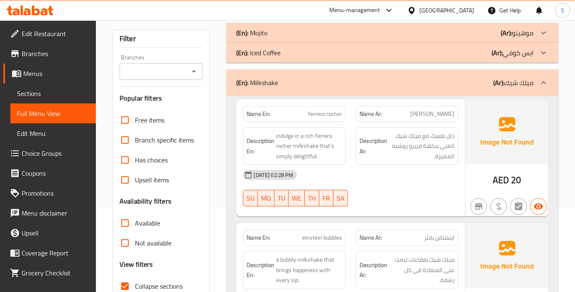
click at [413, 182] on div "[DATE] 02:28 PM" at bounding box center [350, 175] width 225 height 20
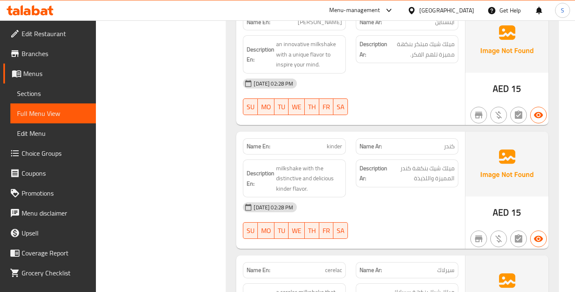
click at [309, 142] on p "Name En: kinder" at bounding box center [293, 146] width 95 height 9
click at [334, 146] on span "kinder" at bounding box center [334, 146] width 15 height 9
click at [389, 184] on div "Description Ar: ميلك شيك بنكهة كندر المميزة واللذيذة" at bounding box center [407, 173] width 102 height 28
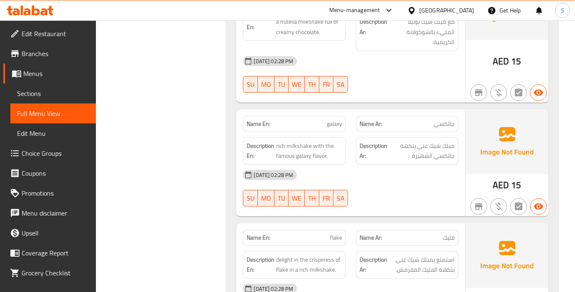
scroll to position [474, 0]
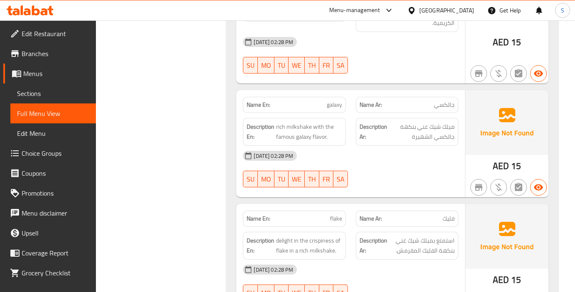
click at [314, 97] on div "Name En: galaxy" at bounding box center [294, 105] width 102 height 16
click at [432, 174] on div "[DATE] 02:28 PM SU MO TU WE TH FR SA" at bounding box center [350, 169] width 225 height 46
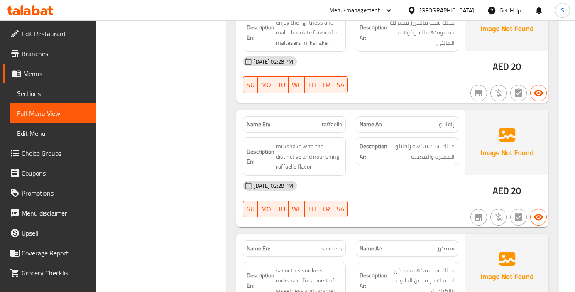
scroll to position [1455, 0]
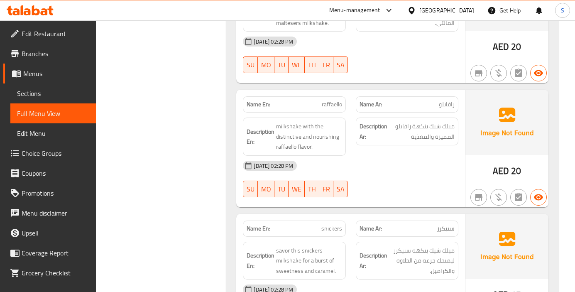
click at [326, 106] on span "raffaello" at bounding box center [332, 104] width 20 height 9
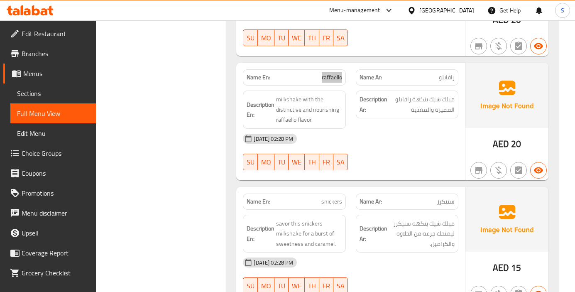
scroll to position [1496, 0]
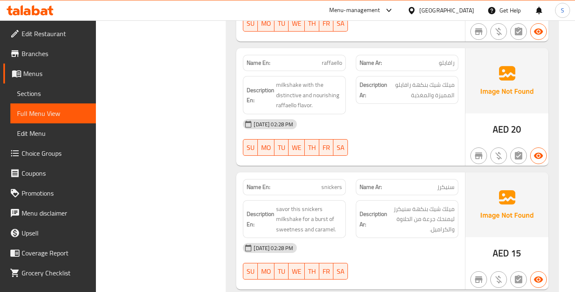
click at [413, 139] on div "[DATE] 02:28 PM SU MO TU WE TH FR SA" at bounding box center [350, 137] width 225 height 46
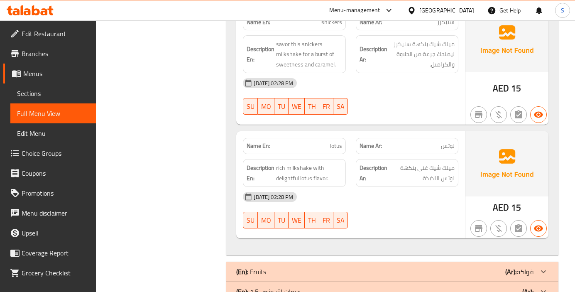
click at [327, 145] on p "Name En: lotus" at bounding box center [293, 145] width 95 height 9
click at [374, 172] on strong "Description Ar:" at bounding box center [373, 173] width 28 height 20
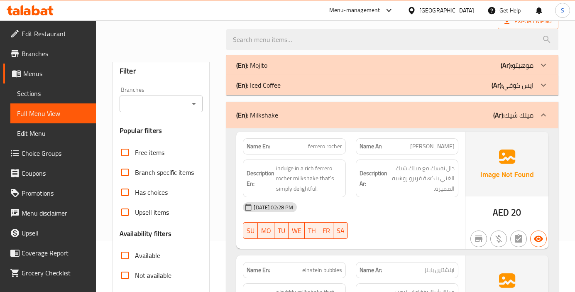
click at [323, 154] on div "Name En: ferrero rocher" at bounding box center [294, 146] width 102 height 16
click at [371, 211] on div "[DATE] 02:28 PM" at bounding box center [350, 207] width 225 height 20
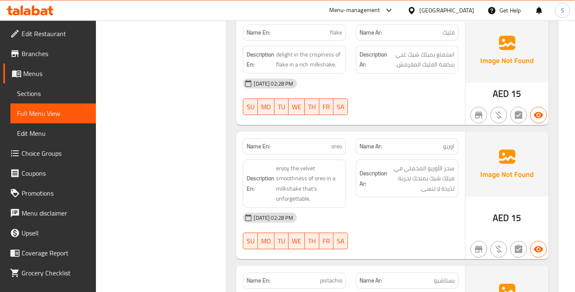
click at [334, 145] on span "oreo" at bounding box center [336, 146] width 11 height 9
click at [440, 216] on div "[DATE] 02:28 PM" at bounding box center [350, 217] width 225 height 20
click at [381, 211] on div "[DATE] 02:28 PM" at bounding box center [350, 217] width 225 height 20
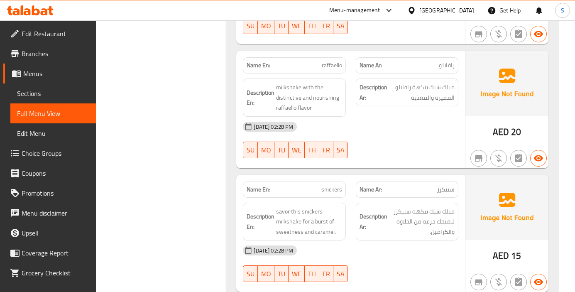
scroll to position [1577, 0]
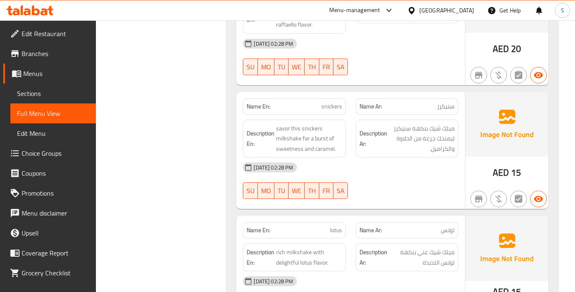
click at [330, 107] on span "snickers" at bounding box center [331, 106] width 21 height 9
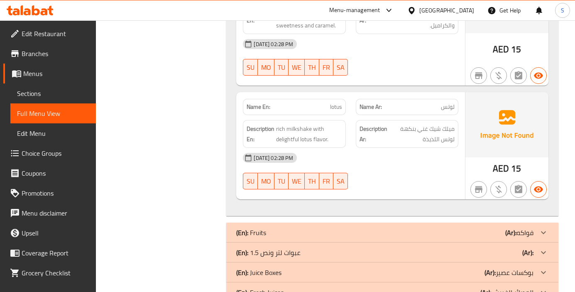
scroll to position [1701, 0]
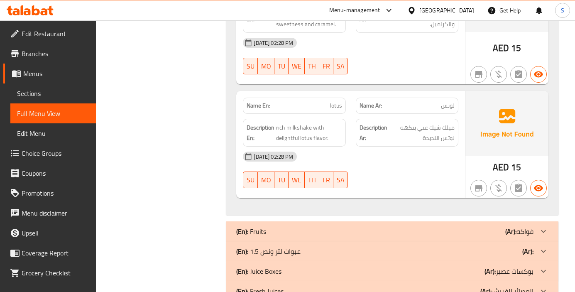
click at [453, 166] on div "[DATE] 02:28 PM" at bounding box center [350, 156] width 225 height 20
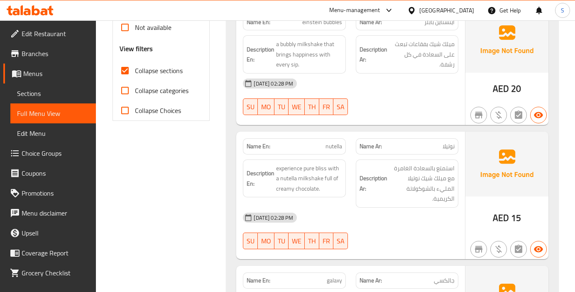
click at [336, 150] on span "nutella" at bounding box center [333, 146] width 17 height 9
click at [361, 193] on strong "Description Ar:" at bounding box center [373, 183] width 28 height 20
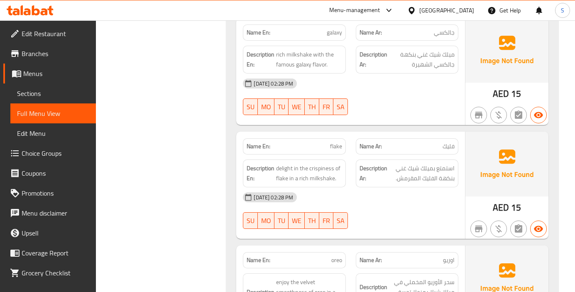
click at [336, 147] on span "flake" at bounding box center [336, 146] width 12 height 9
click at [433, 205] on div "[DATE] 02:28 PM" at bounding box center [350, 197] width 225 height 20
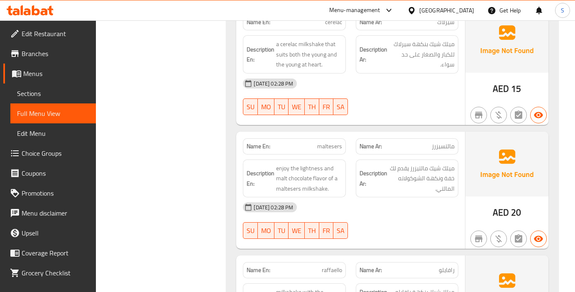
click at [304, 141] on div "Name En: maltesers" at bounding box center [294, 146] width 102 height 16
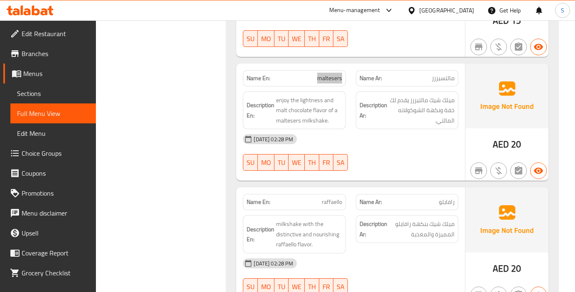
scroll to position [1372, 0]
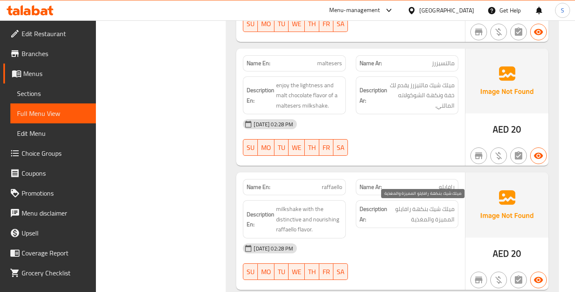
click at [446, 219] on span "ميلك شيك بنكهة رافايلو المميزة والمغذية" at bounding box center [422, 214] width 66 height 20
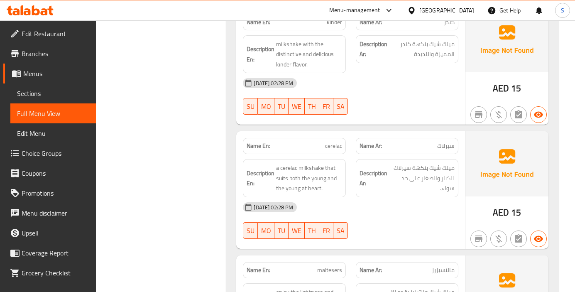
click at [335, 148] on span "cerelac" at bounding box center [333, 145] width 17 height 9
click at [354, 187] on div "Description Ar: ميلك شيك بنكهة سيرلاك للكبار والصغار على حد سواء." at bounding box center [407, 178] width 112 height 48
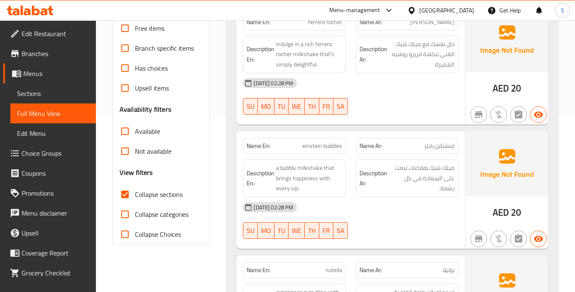
scroll to position [918, 0]
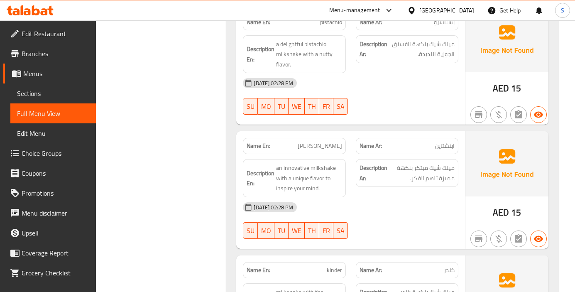
click at [333, 143] on span "[PERSON_NAME]" at bounding box center [319, 145] width 44 height 9
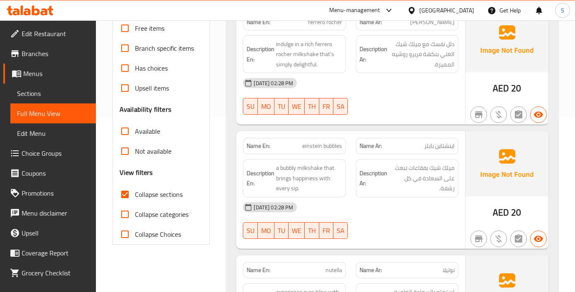
click at [330, 150] on span "einstein bubbles" at bounding box center [322, 145] width 40 height 9
click at [333, 217] on div "SU MO TU WE TH FR SA" at bounding box center [294, 230] width 112 height 27
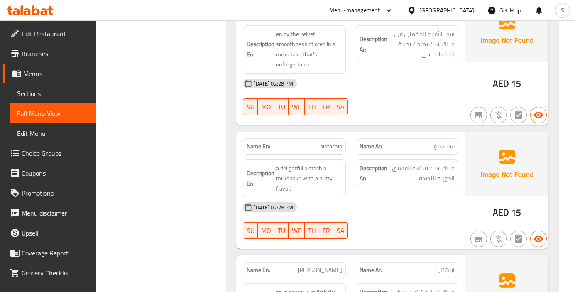
click at [327, 148] on span "pistachio" at bounding box center [331, 146] width 22 height 9
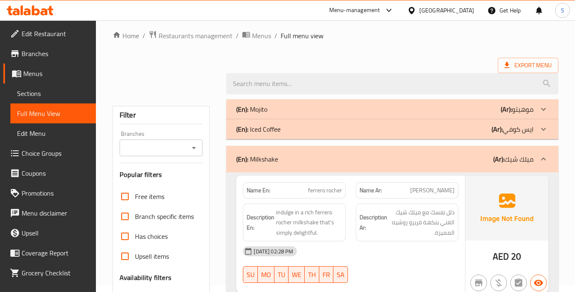
scroll to position [0, 0]
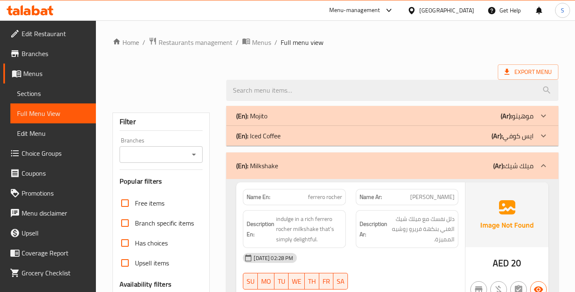
click at [354, 163] on div "(En): Milkshake (Ar): ميلك شيك" at bounding box center [384, 166] width 297 height 10
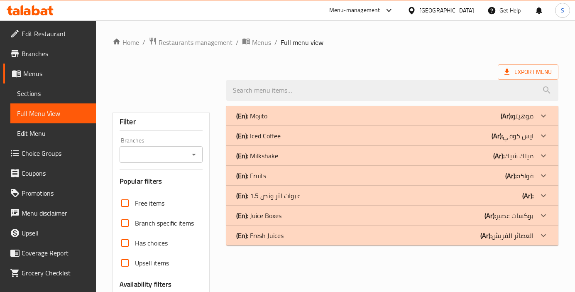
click at [461, 121] on div "(En): Iced Coffee (Ar): [PERSON_NAME]" at bounding box center [384, 116] width 297 height 10
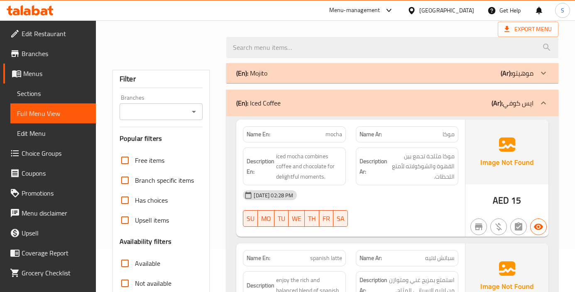
scroll to position [83, 0]
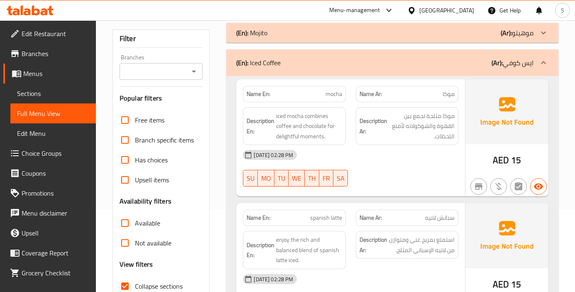
click at [423, 186] on div at bounding box center [407, 186] width 112 height 10
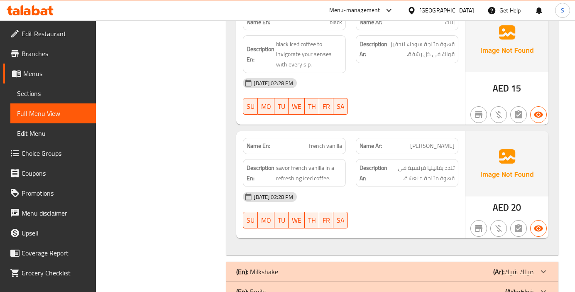
click at [319, 148] on span "french vanilla" at bounding box center [325, 145] width 33 height 9
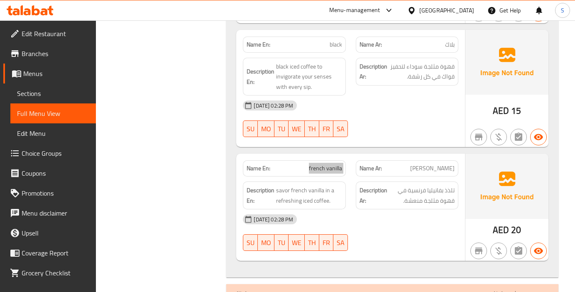
scroll to position [475, 0]
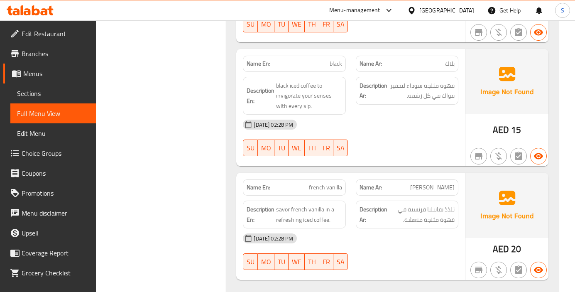
click at [439, 144] on div "[DATE] 02:28 PM SU MO TU WE TH FR SA" at bounding box center [350, 138] width 225 height 46
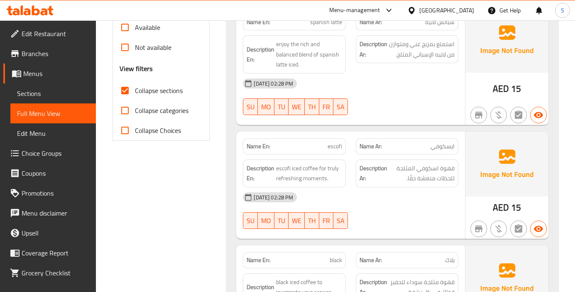
click at [338, 145] on span "escofi" at bounding box center [334, 146] width 15 height 9
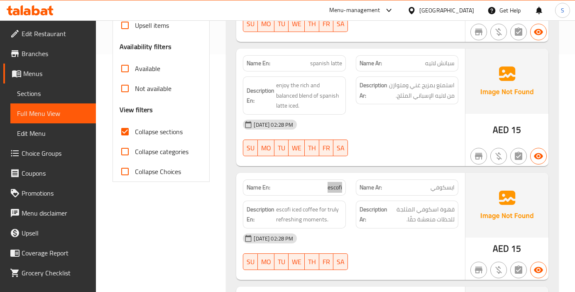
scroll to position [237, 0]
click at [329, 63] on span "spanish latte" at bounding box center [326, 63] width 32 height 9
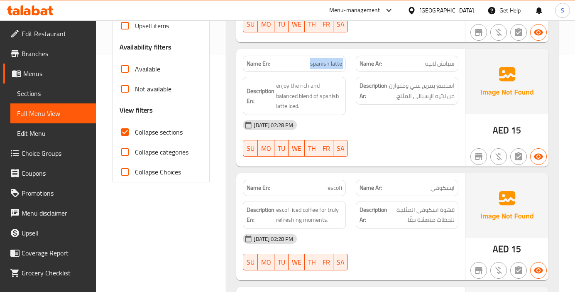
click at [329, 63] on span "spanish latte" at bounding box center [326, 63] width 32 height 9
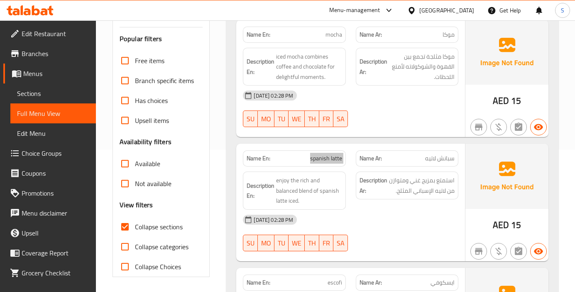
scroll to position [112, 0]
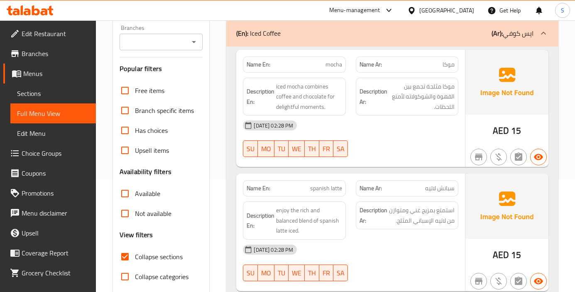
click at [327, 64] on span "mocha" at bounding box center [333, 64] width 17 height 9
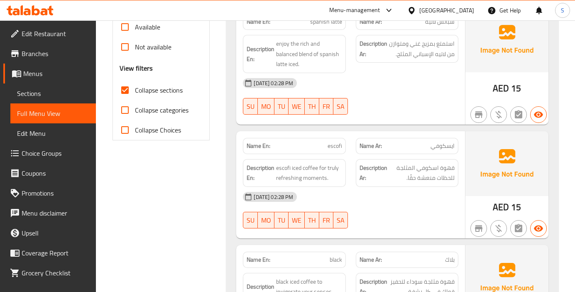
scroll to position [403, 0]
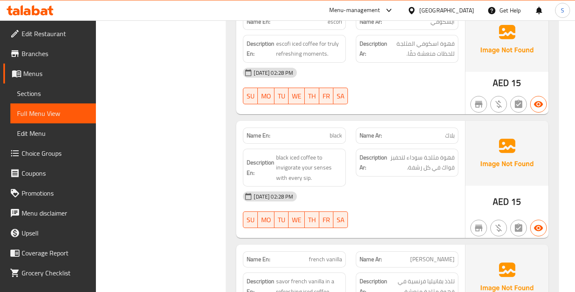
click at [331, 140] on span "black" at bounding box center [335, 135] width 12 height 9
click at [428, 217] on div "[DATE] 02:28 PM SU MO TU WE TH FR SA" at bounding box center [350, 209] width 225 height 46
click at [330, 135] on span "black" at bounding box center [335, 135] width 12 height 9
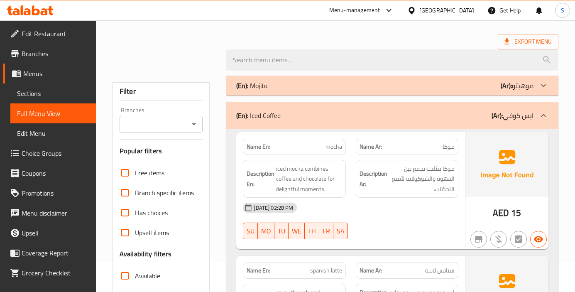
scroll to position [29, 0]
click at [427, 111] on div "(En): Iced Coffee (Ar): [PERSON_NAME]" at bounding box center [384, 116] width 297 height 10
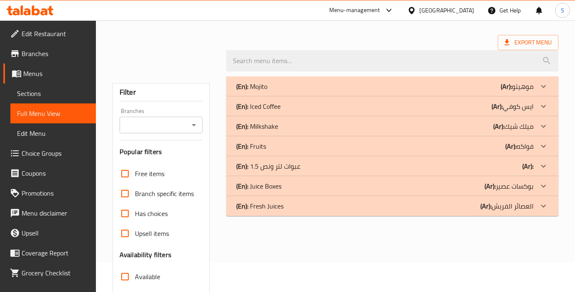
click at [502, 91] on div "(En): Fruits (Ar): فواكه" at bounding box center [384, 86] width 297 height 10
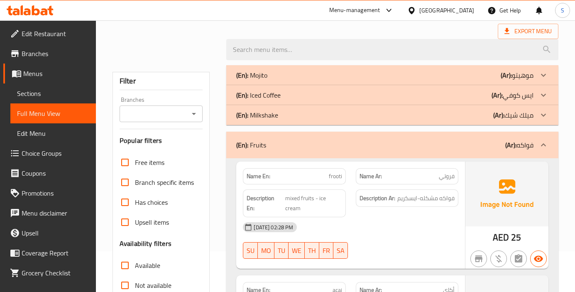
scroll to position [112, 0]
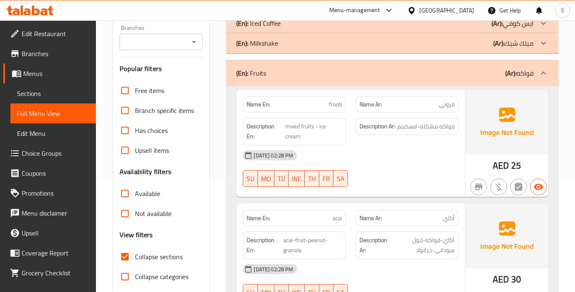
click at [462, 163] on div "[DATE] 02:28 PM" at bounding box center [350, 155] width 225 height 20
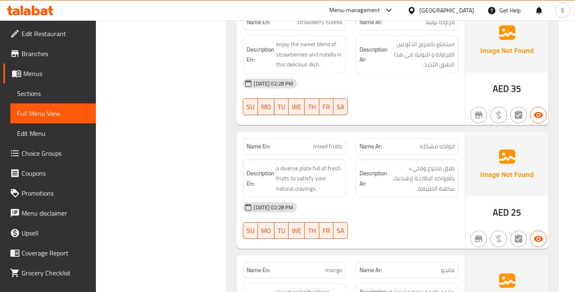
click at [319, 144] on span "mixed fruits" at bounding box center [327, 146] width 29 height 9
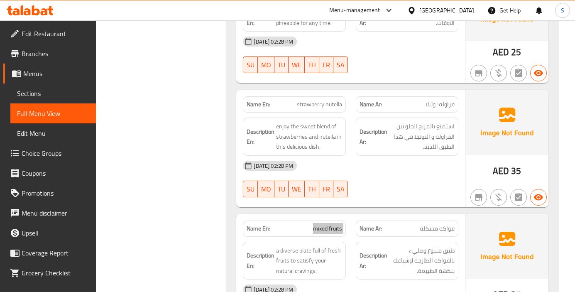
scroll to position [576, 0]
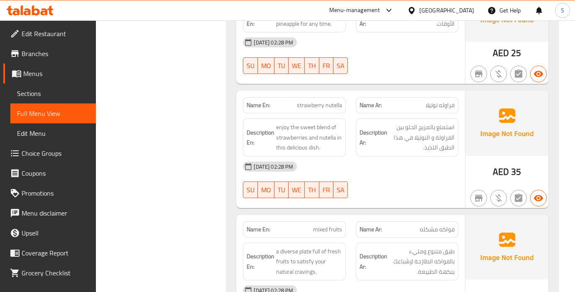
click at [311, 107] on span "strawberry nutella" at bounding box center [319, 105] width 45 height 9
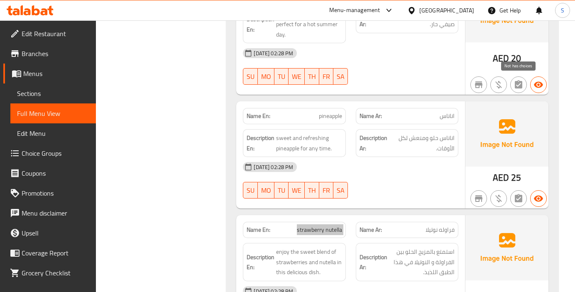
scroll to position [535, 0]
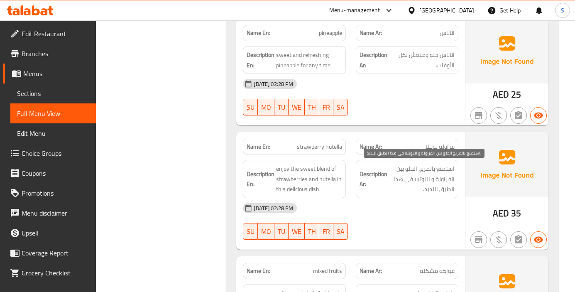
click at [444, 179] on span "استمتع بالمزيج الحلو بين الفراولة و النوتيلا في هذا الطبق اللذيذ." at bounding box center [422, 178] width 66 height 31
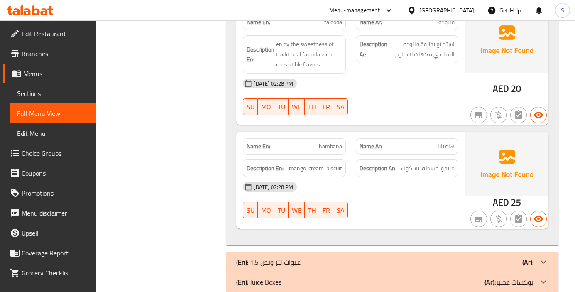
click at [366, 200] on div "[DATE] 02:28 PM SU MO TU WE TH FR SA" at bounding box center [350, 200] width 225 height 46
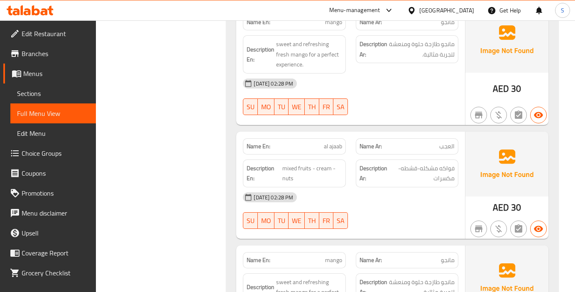
click at [380, 196] on div "[DATE] 02:28 PM" at bounding box center [350, 197] width 225 height 20
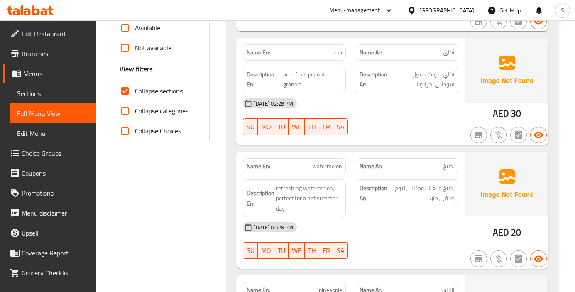
scroll to position [402, 0]
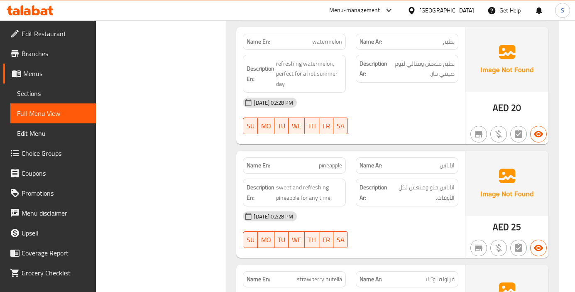
click at [436, 219] on div "[DATE] 02:28 PM" at bounding box center [350, 216] width 225 height 20
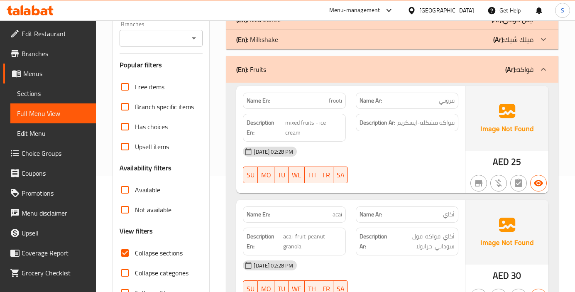
scroll to position [166, 0]
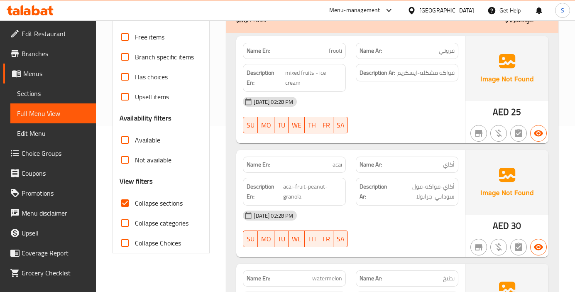
click at [374, 224] on div "[DATE] 02:28 PM" at bounding box center [350, 215] width 225 height 20
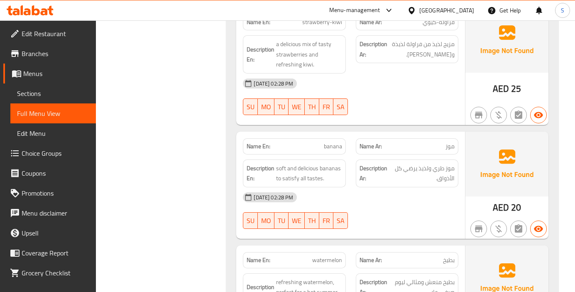
click at [337, 146] on span "banana" at bounding box center [333, 146] width 18 height 9
click at [324, 142] on span "banana" at bounding box center [333, 146] width 18 height 9
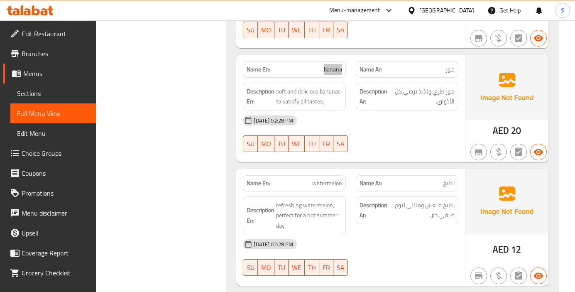
scroll to position [1351, 0]
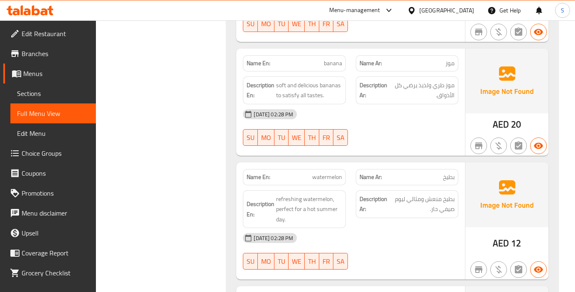
click at [329, 179] on span "watermelon" at bounding box center [327, 177] width 30 height 9
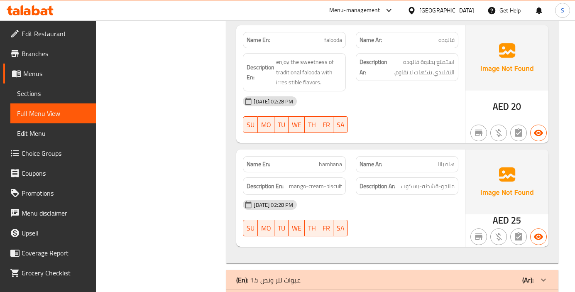
scroll to position [1666, 0]
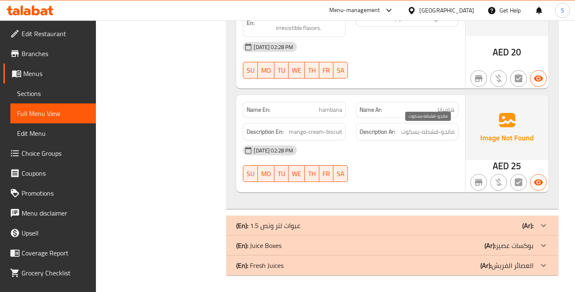
click at [405, 127] on span "مانجو-قشطه-بسكوت" at bounding box center [428, 132] width 54 height 10
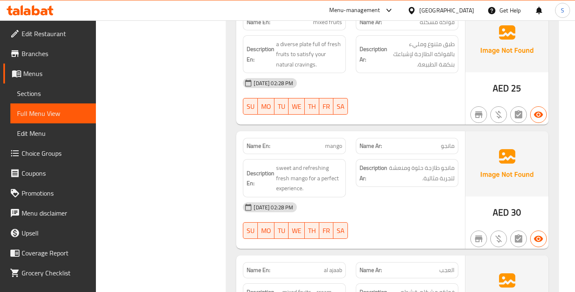
scroll to position [1021, 0]
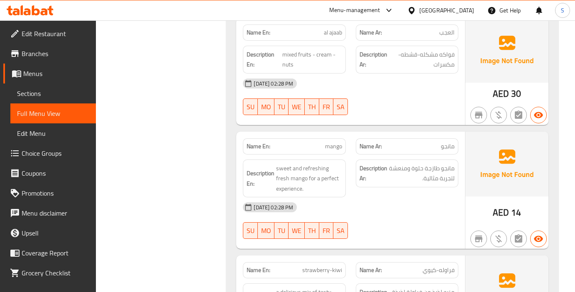
click at [397, 236] on div at bounding box center [407, 239] width 112 height 10
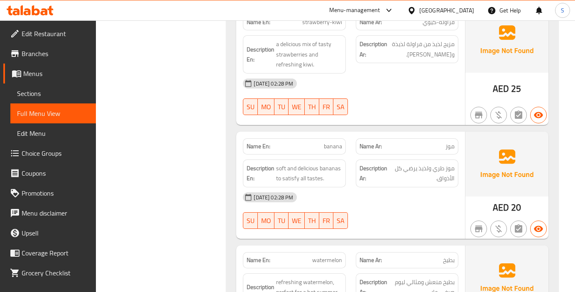
click at [379, 219] on div "[DATE] 02:28 PM SU MO TU WE TH FR SA" at bounding box center [350, 210] width 225 height 46
click at [331, 146] on span "pineapple" at bounding box center [330, 145] width 23 height 9
click at [421, 207] on div "[DATE] 02:28 PM SU MO TU WE TH FR SA" at bounding box center [350, 210] width 225 height 46
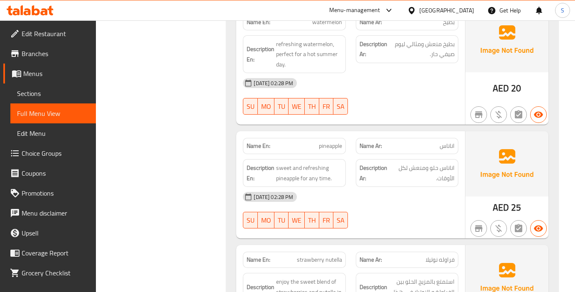
scroll to position [1145, 0]
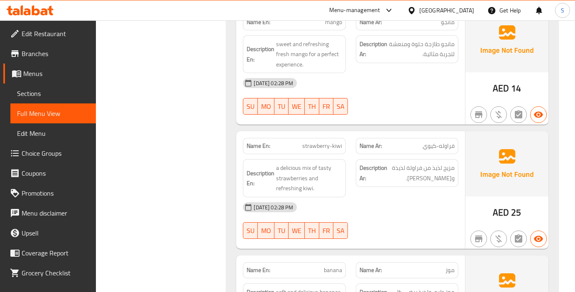
click at [317, 145] on span "strawberry-kiwi" at bounding box center [322, 145] width 40 height 9
click at [422, 197] on div "[DATE] 02:28 PM" at bounding box center [350, 207] width 225 height 20
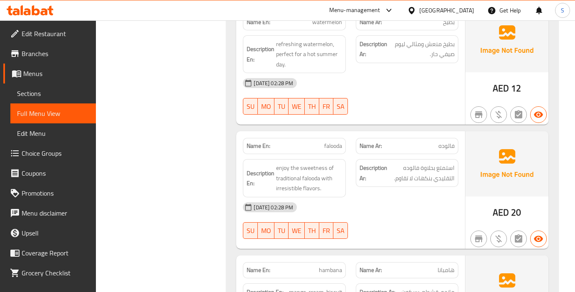
click at [424, 210] on div "[DATE] 02:28 PM" at bounding box center [350, 207] width 225 height 20
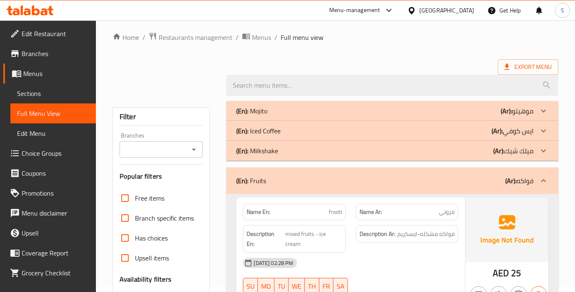
scroll to position [0, 0]
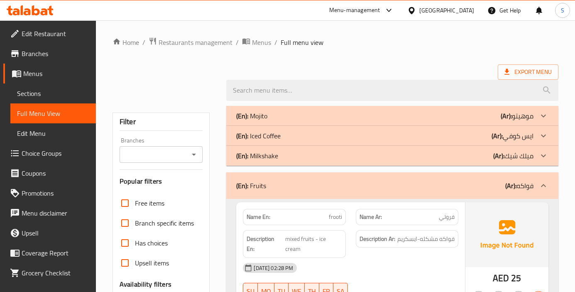
click at [441, 193] on div "(En): Fruits (Ar): فواكه" at bounding box center [392, 185] width 332 height 27
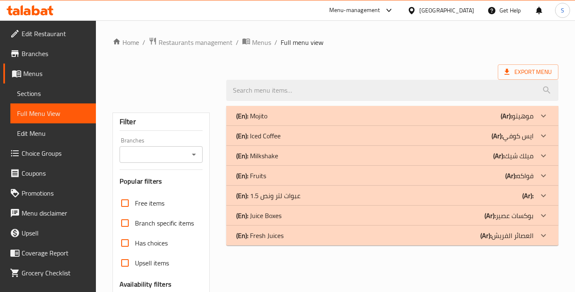
click at [524, 121] on p "(Ar): بوكسات عصير" at bounding box center [516, 116] width 33 height 10
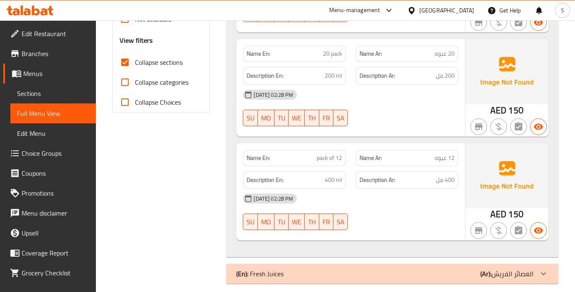
scroll to position [315, 0]
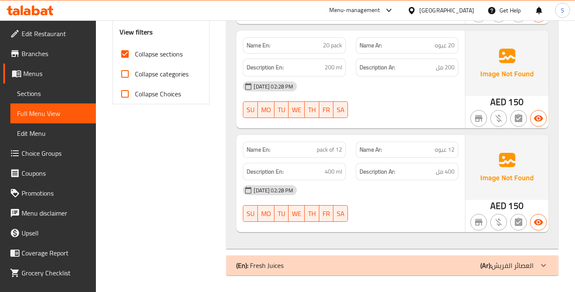
click at [438, 200] on div "[DATE] 02:28 PM" at bounding box center [350, 190] width 225 height 20
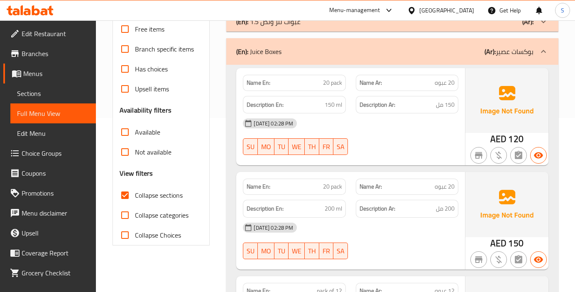
scroll to position [49, 0]
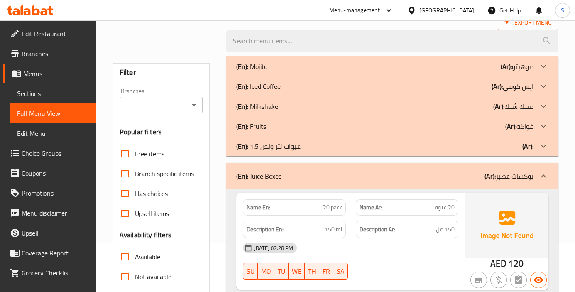
click at [430, 76] on div "(En): عبوات لتر ونص 1.5 (Ar):" at bounding box center [392, 66] width 332 height 20
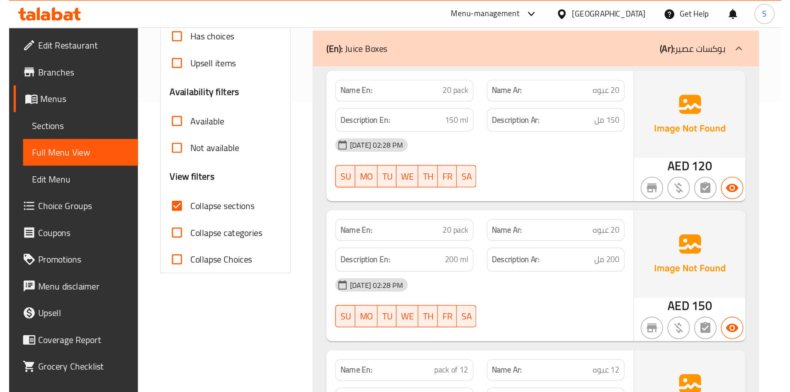
scroll to position [215, 0]
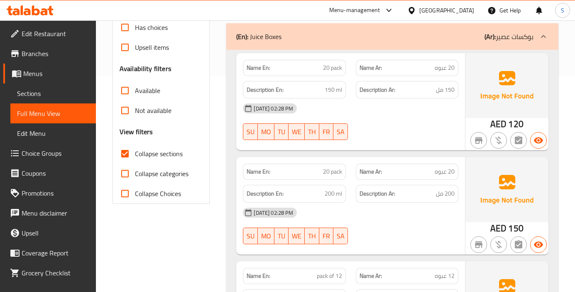
click at [334, 68] on span "20 pack" at bounding box center [332, 67] width 19 height 9
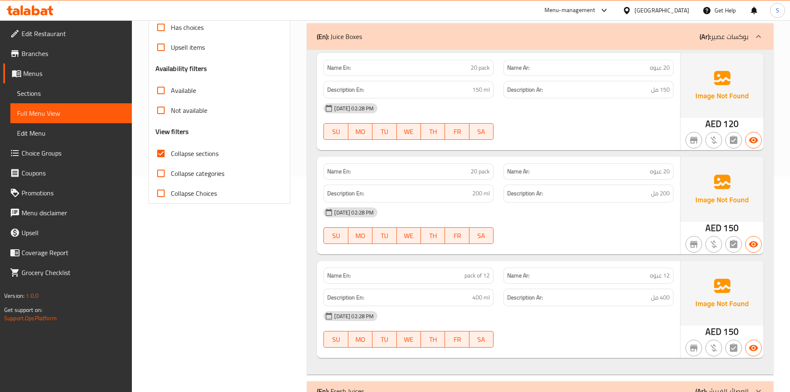
click at [192, 149] on span "Collapse sections" at bounding box center [195, 154] width 48 height 10
click at [171, 149] on input "Collapse sections" at bounding box center [161, 154] width 20 height 20
checkbox input "false"
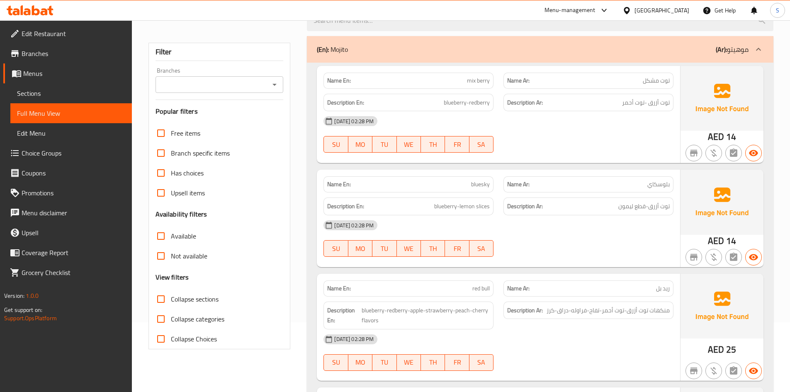
scroll to position [0, 0]
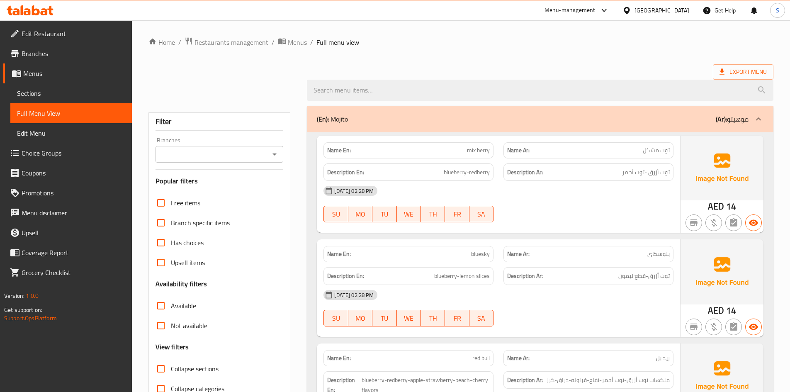
click at [271, 84] on div at bounding box center [461, 90] width 635 height 31
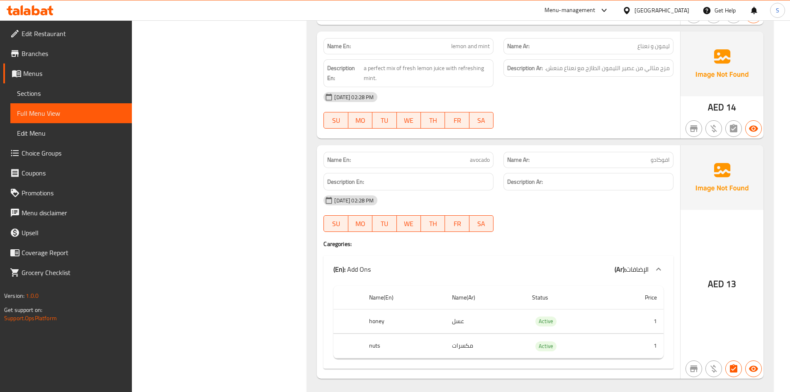
click at [565, 87] on div "[DATE] 02:28 PM" at bounding box center [499, 97] width 360 height 20
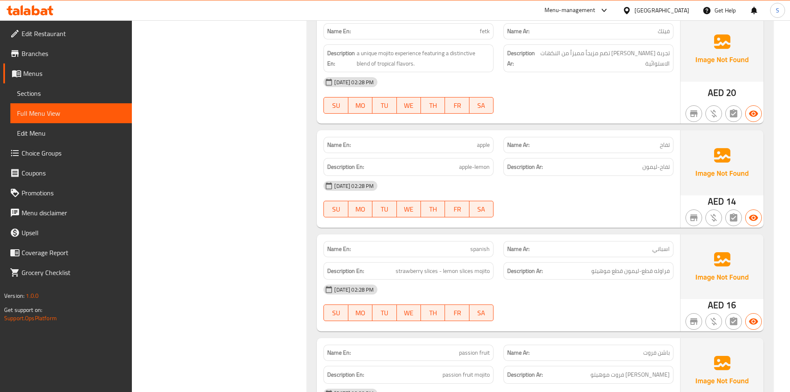
scroll to position [22, 0]
